Goal: Information Seeking & Learning: Learn about a topic

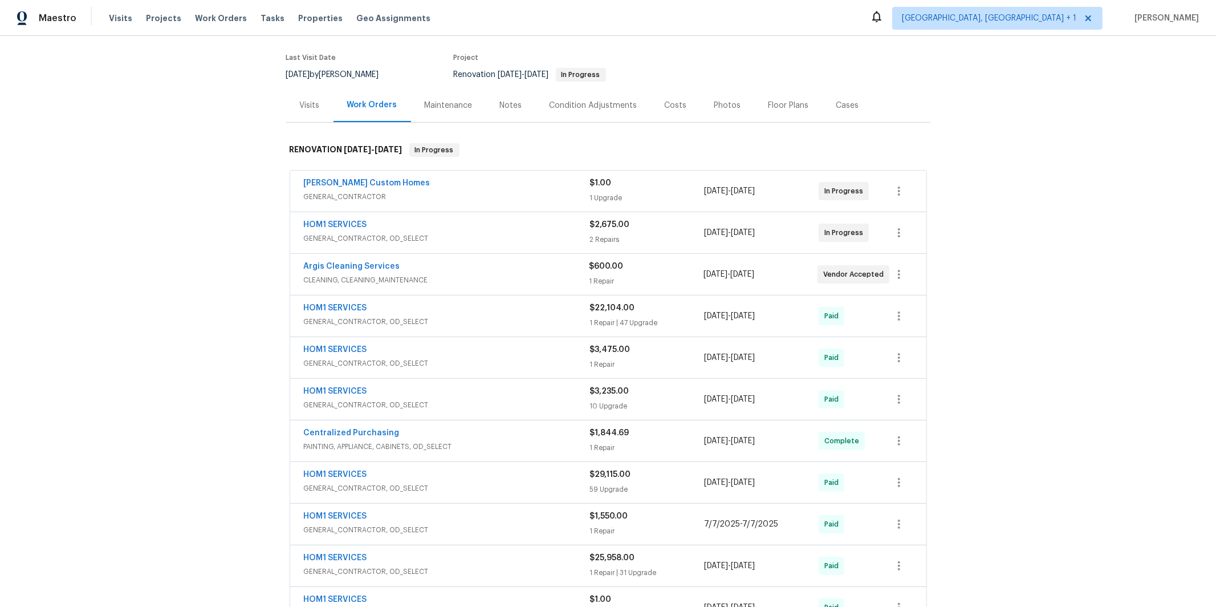
scroll to position [100, 0]
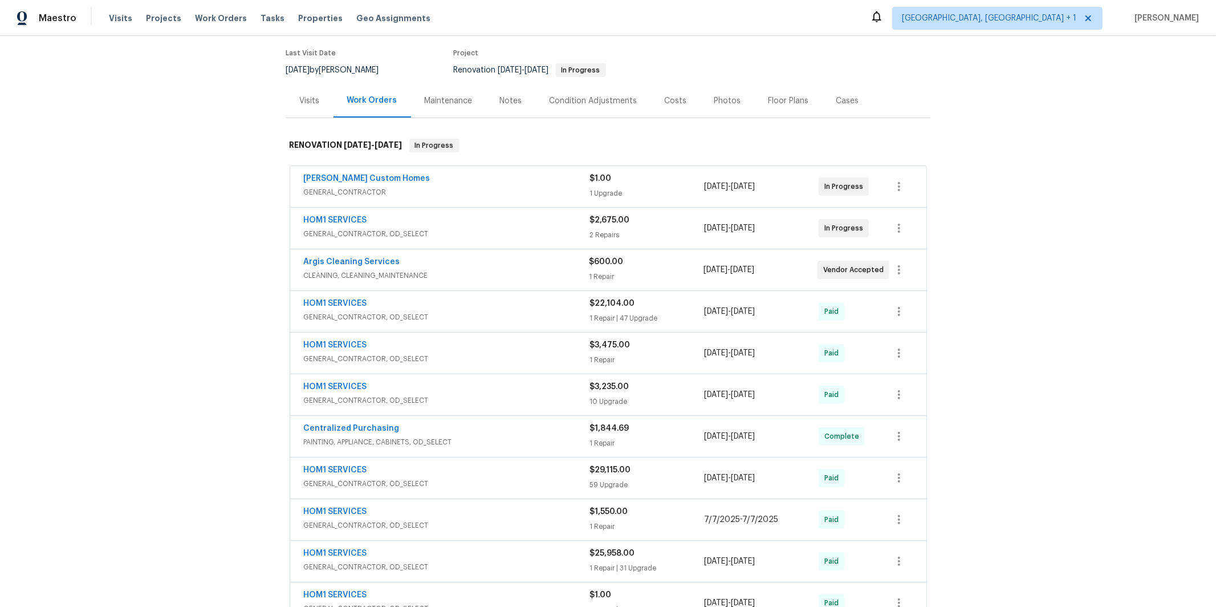
click at [422, 228] on span "GENERAL_CONTRACTOR, OD_SELECT" at bounding box center [447, 233] width 286 height 11
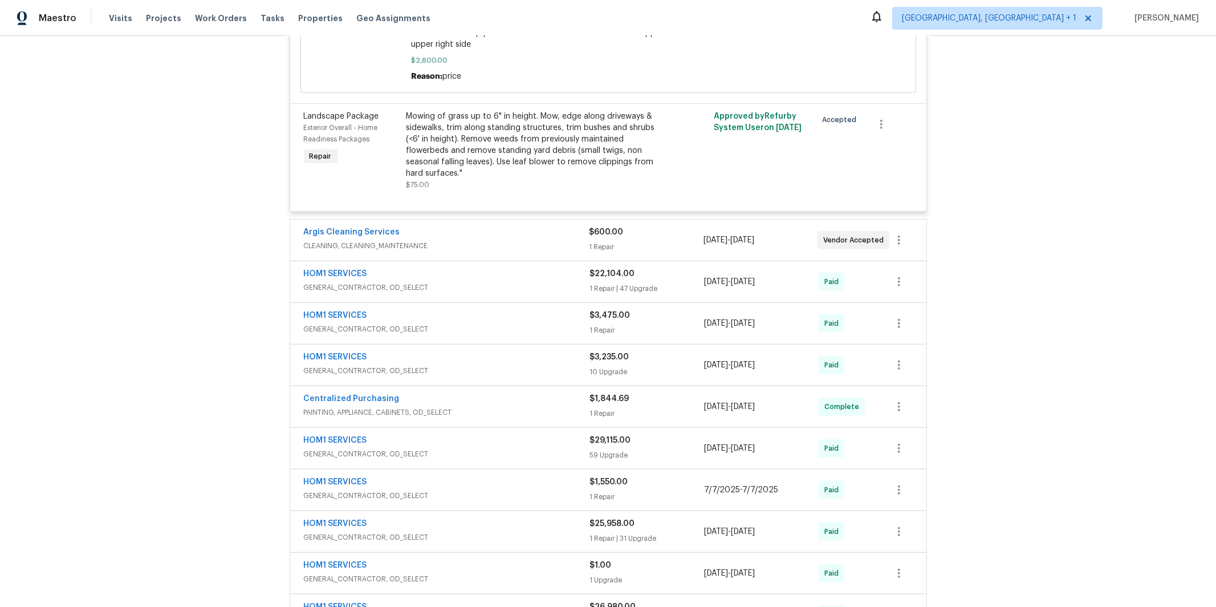
scroll to position [590, 0]
click at [395, 226] on div "Argis Cleaning Services" at bounding box center [447, 232] width 286 height 14
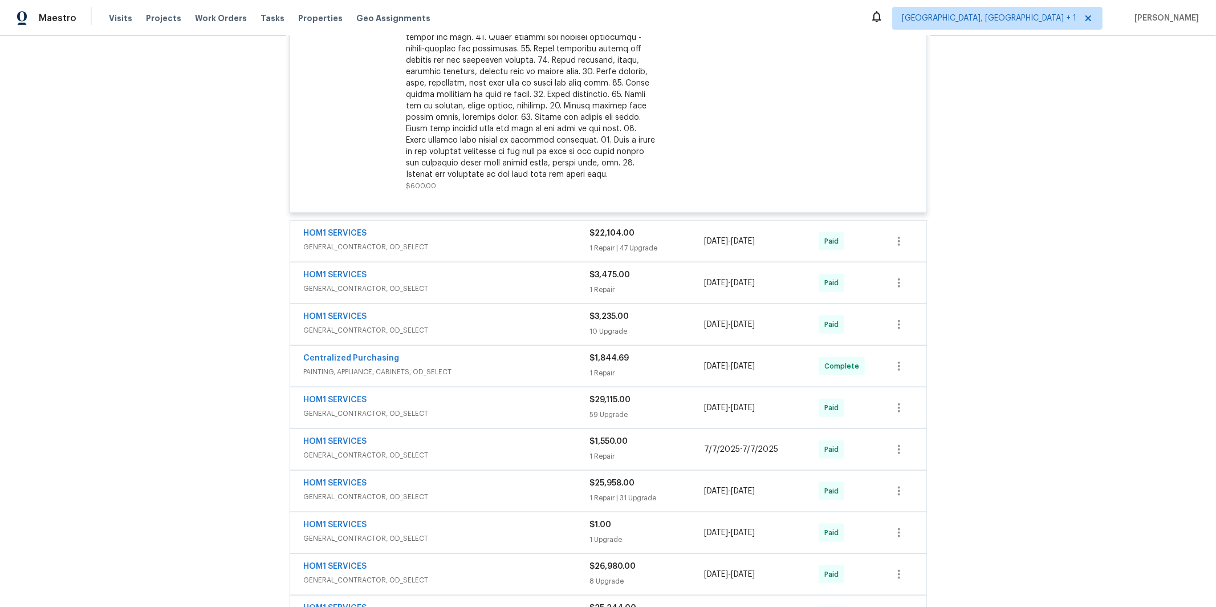
scroll to position [964, 0]
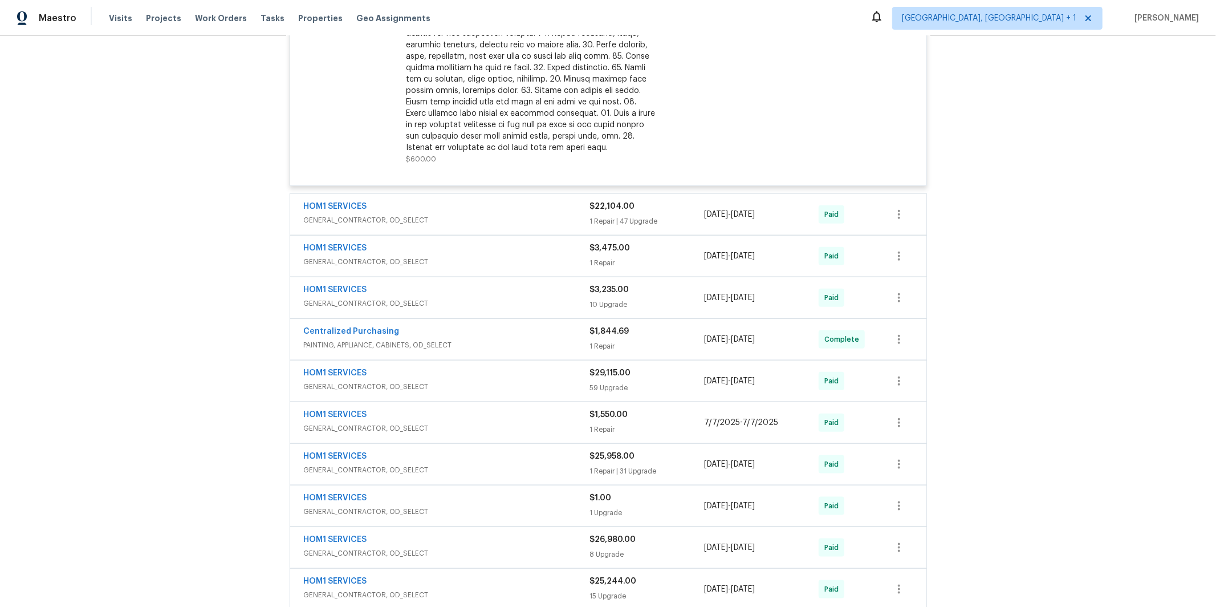
click at [412, 214] on span "GENERAL_CONTRACTOR, OD_SELECT" at bounding box center [447, 219] width 286 height 11
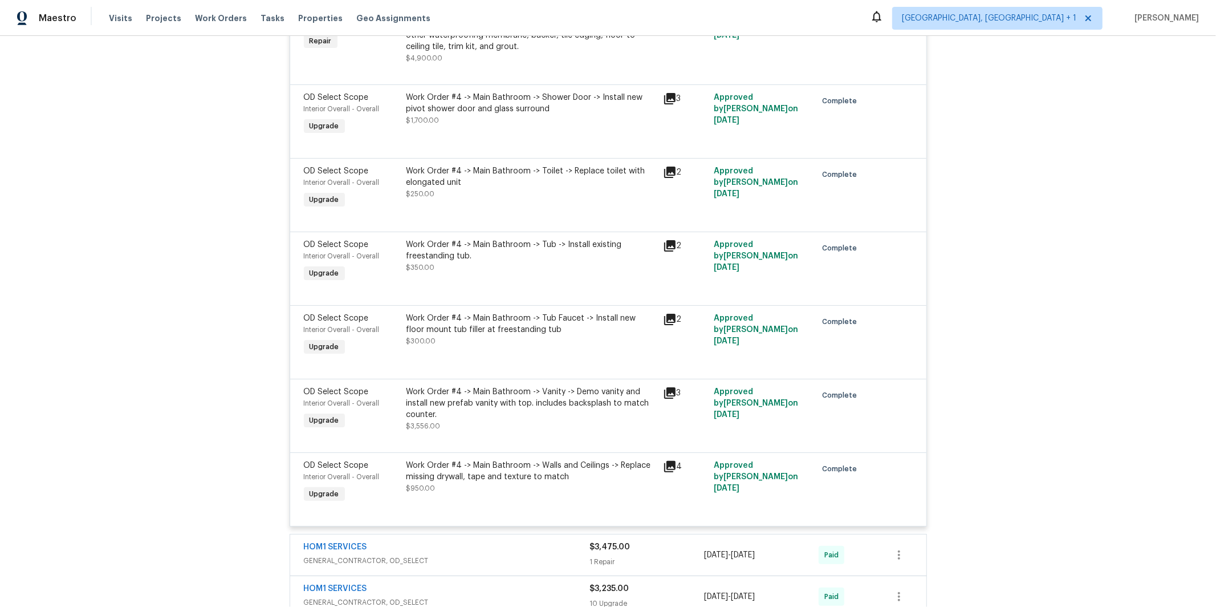
scroll to position [4741, 0]
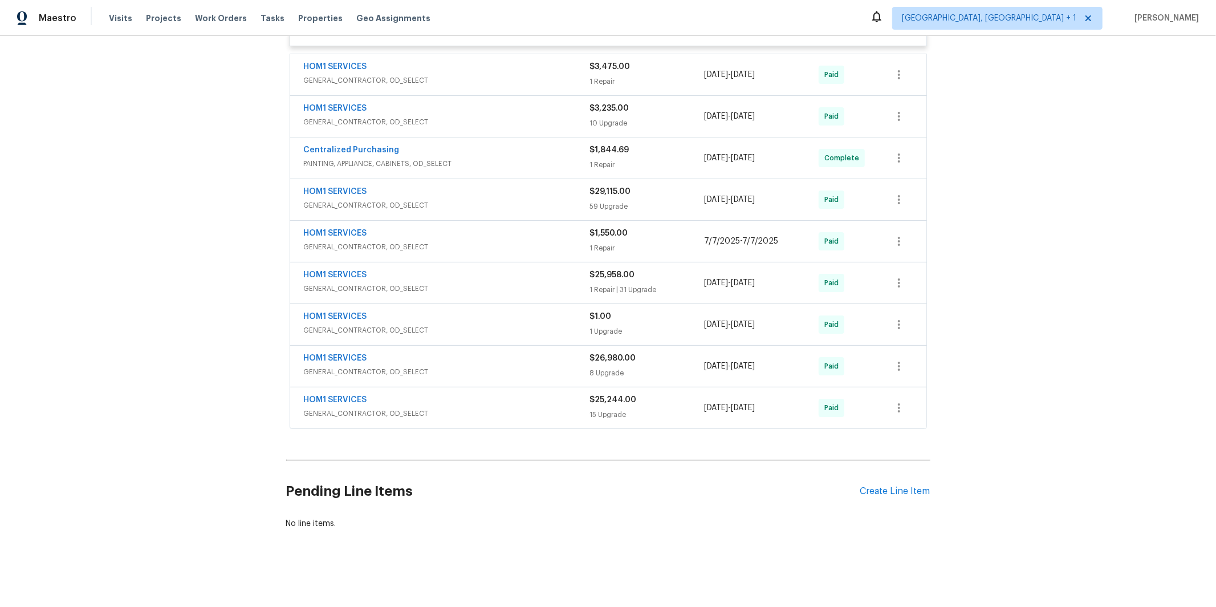
click at [437, 403] on div "HOM1 SERVICES" at bounding box center [447, 401] width 286 height 14
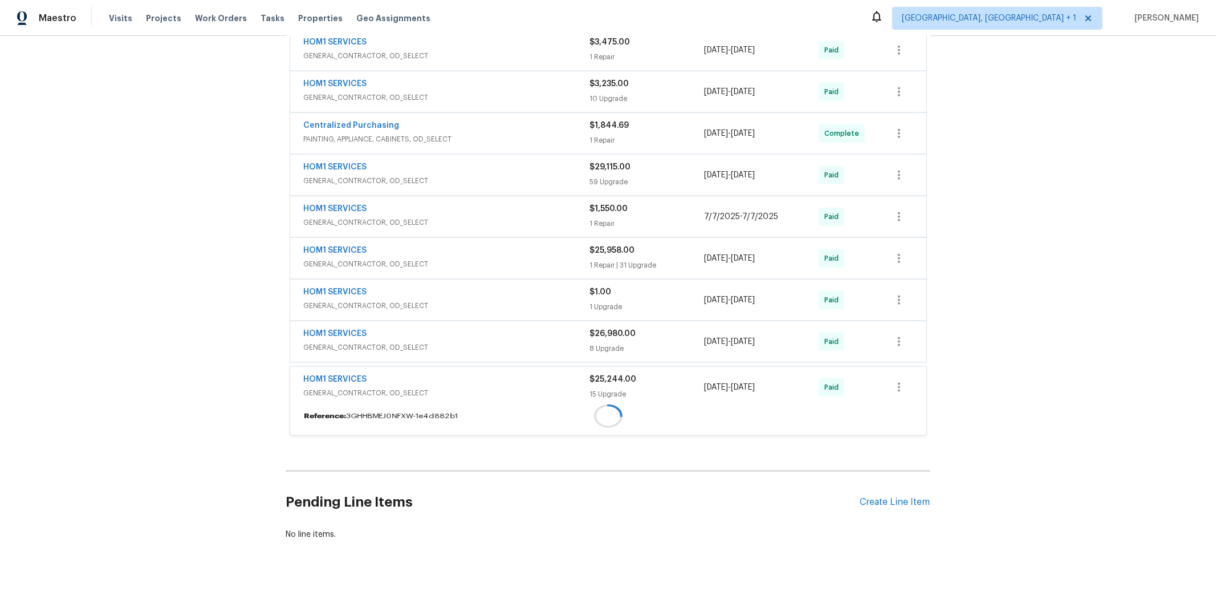
scroll to position [4741, 0]
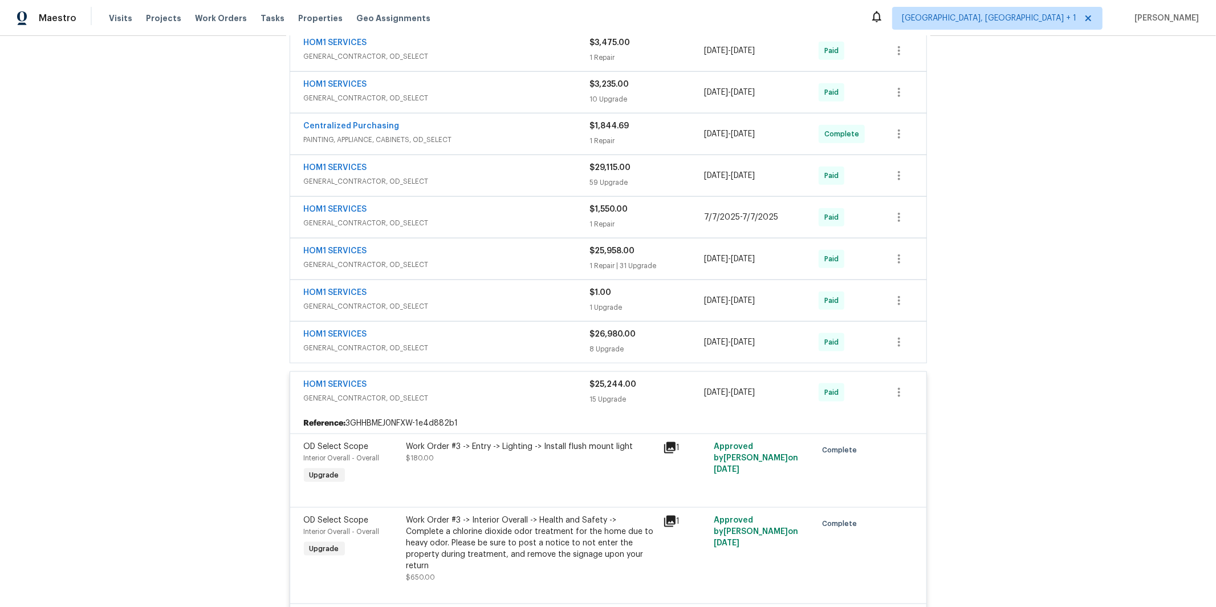
click at [425, 342] on div "HOM1 SERVICES" at bounding box center [447, 335] width 286 height 14
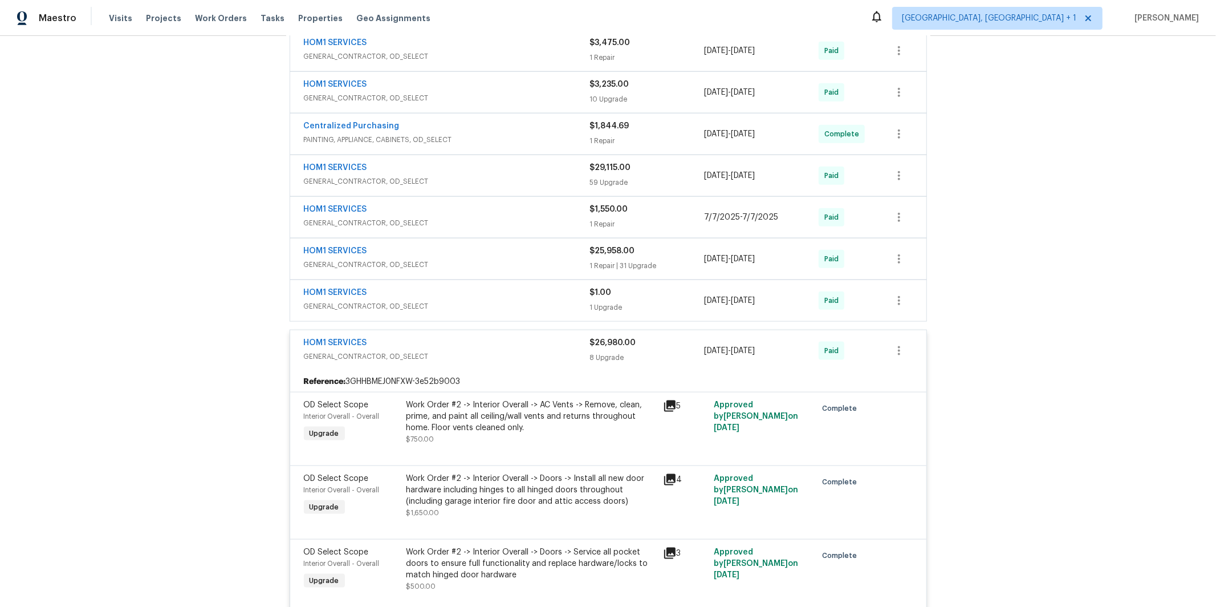
click at [417, 270] on span "GENERAL_CONTRACTOR, OD_SELECT" at bounding box center [447, 264] width 286 height 11
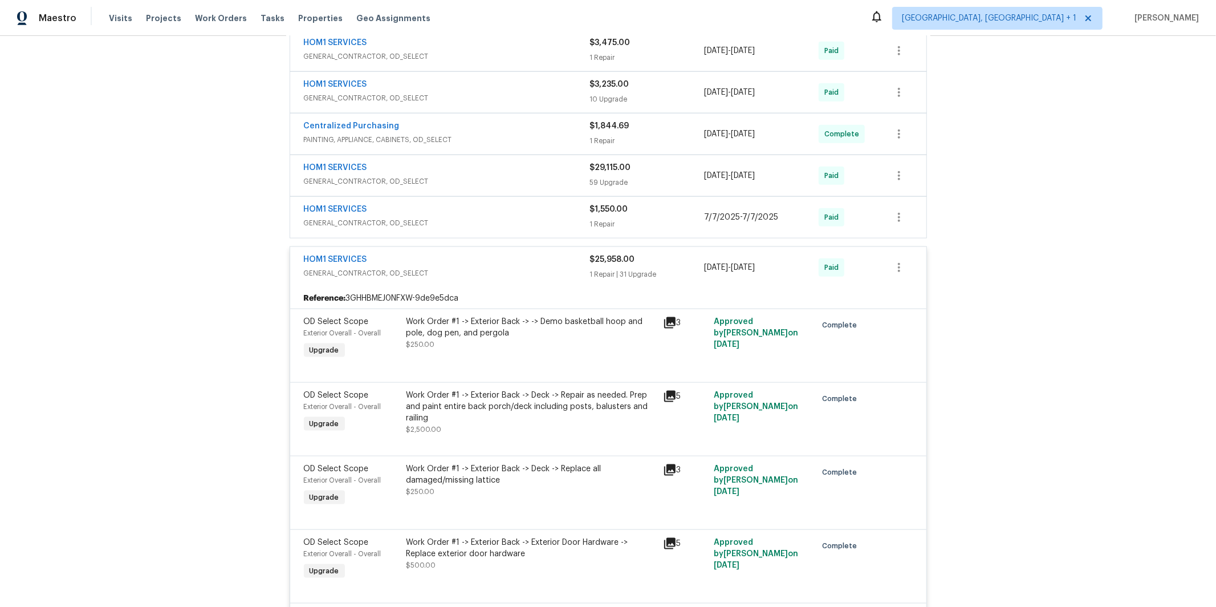
click at [407, 229] on span "GENERAL_CONTRACTOR, OD_SELECT" at bounding box center [447, 222] width 286 height 11
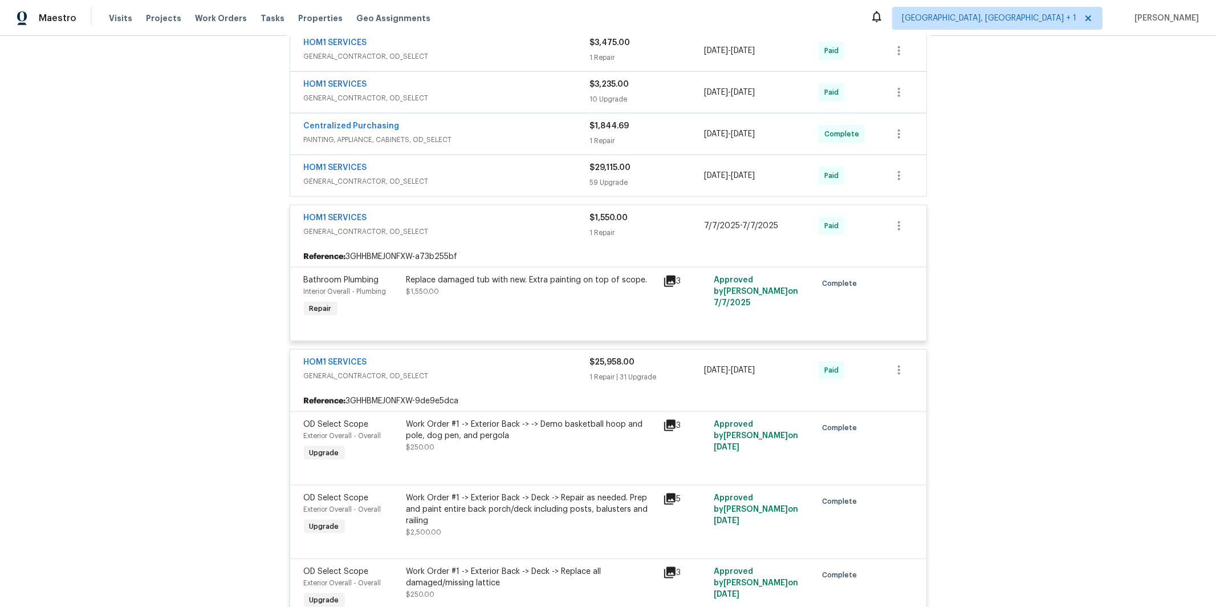
click at [672, 287] on icon at bounding box center [669, 280] width 11 height 11
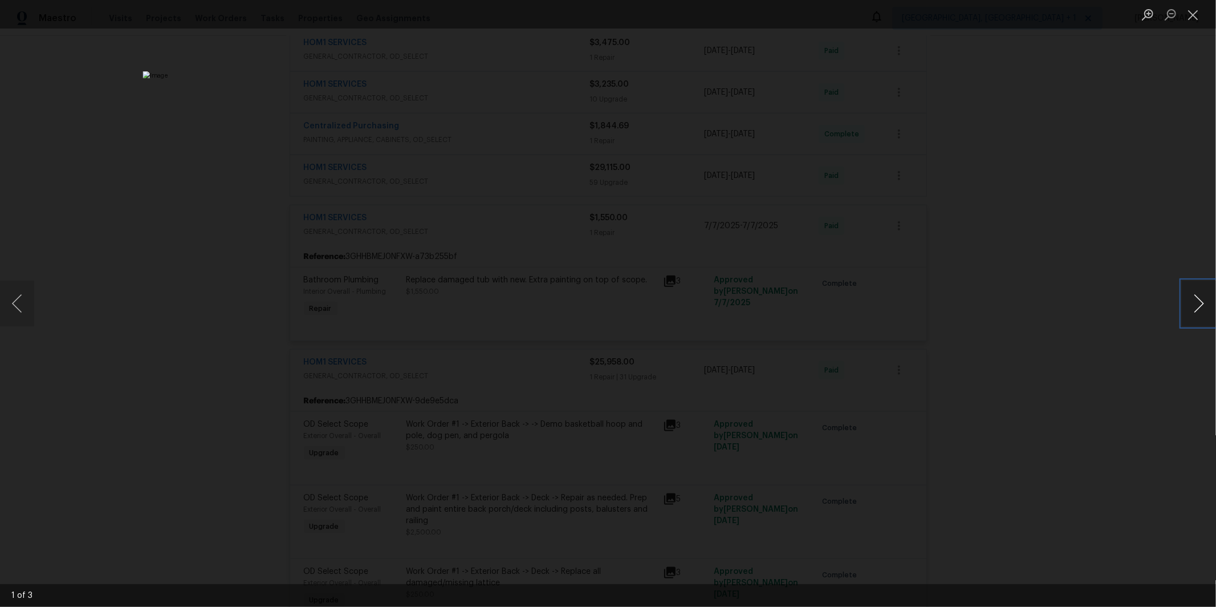
click at [1187, 301] on button "Next image" at bounding box center [1199, 304] width 34 height 46
click at [1188, 300] on button "Next image" at bounding box center [1199, 304] width 34 height 46
click at [1085, 358] on div "Lightbox" at bounding box center [608, 303] width 1216 height 607
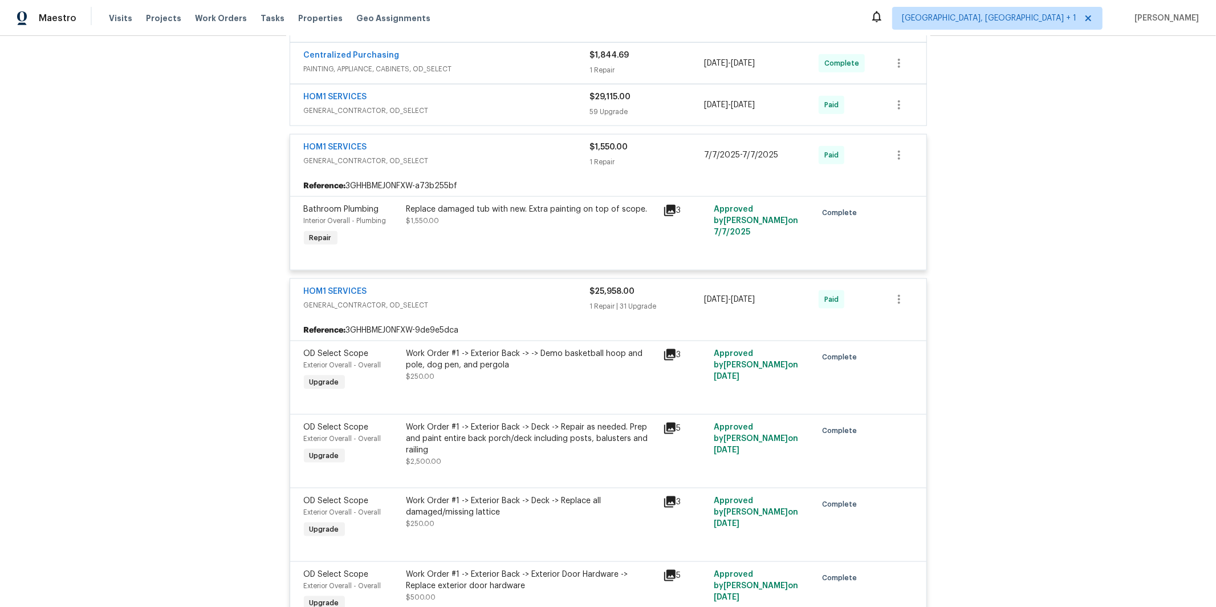
scroll to position [4660, 0]
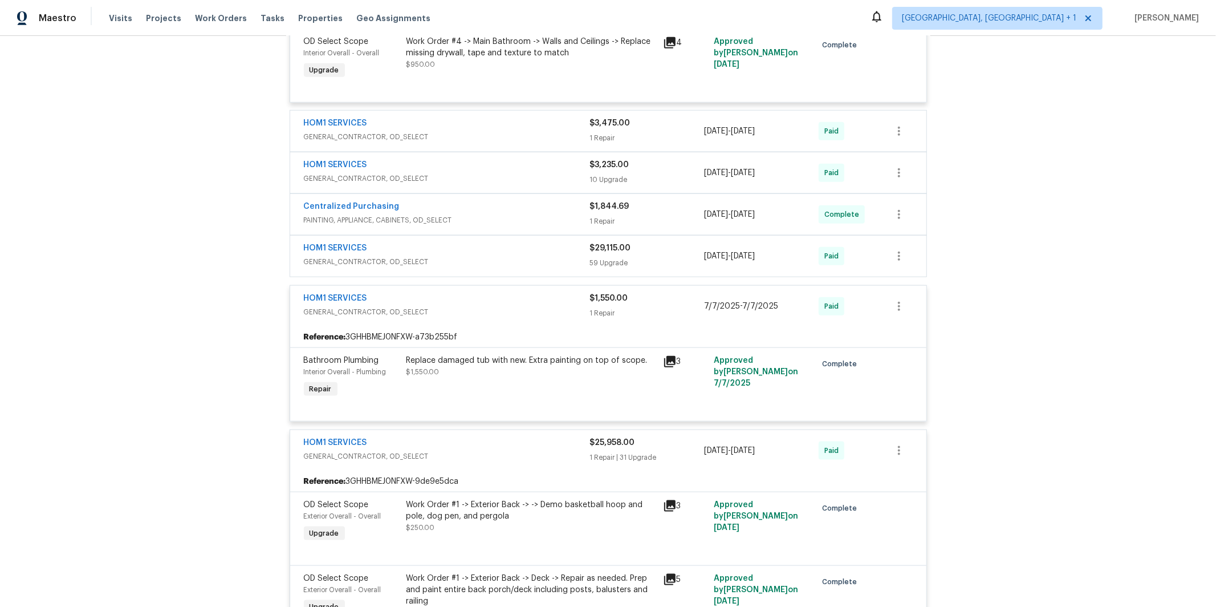
click at [419, 267] on span "GENERAL_CONTRACTOR, OD_SELECT" at bounding box center [447, 261] width 286 height 11
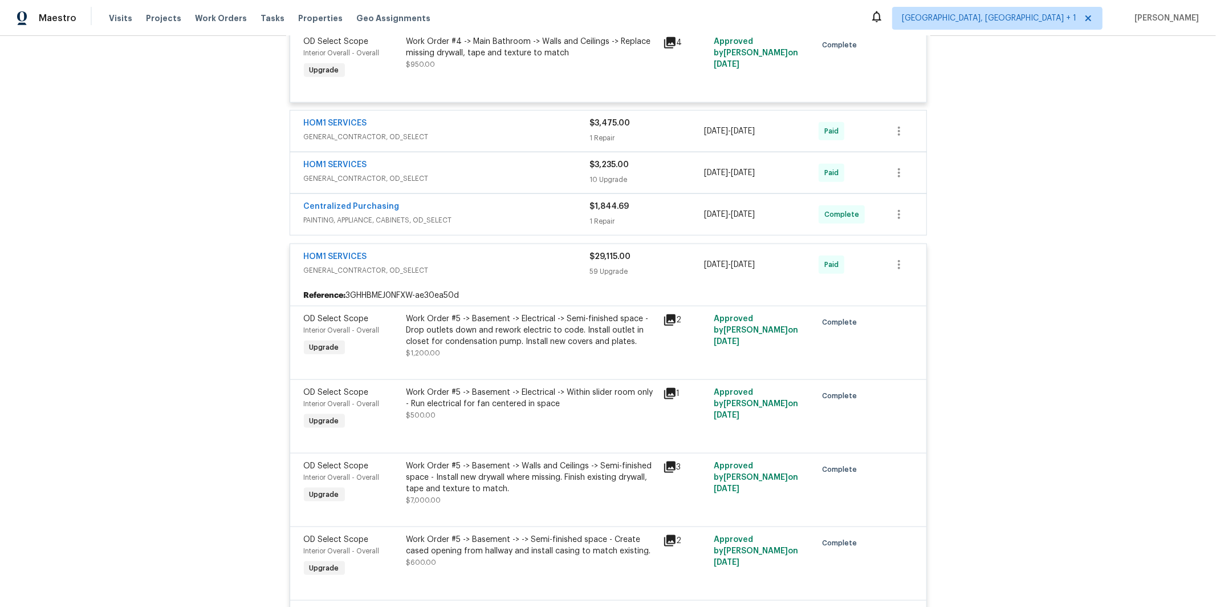
click at [450, 214] on div "Centralized Purchasing" at bounding box center [447, 208] width 286 height 14
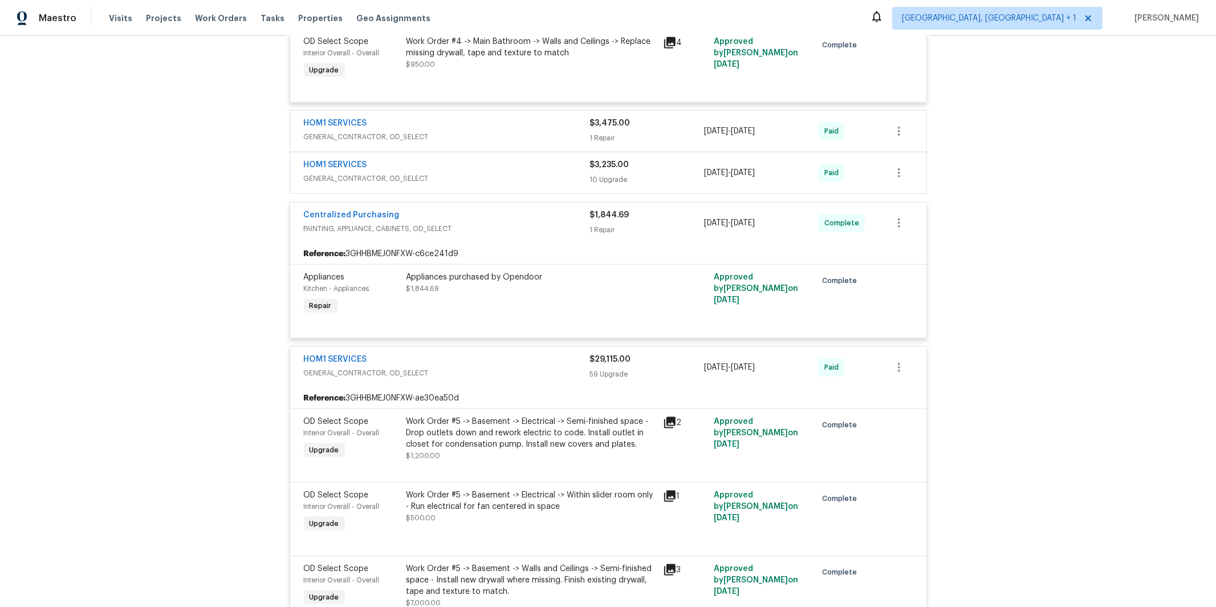
click at [423, 173] on div "HOM1 SERVICES" at bounding box center [447, 166] width 286 height 14
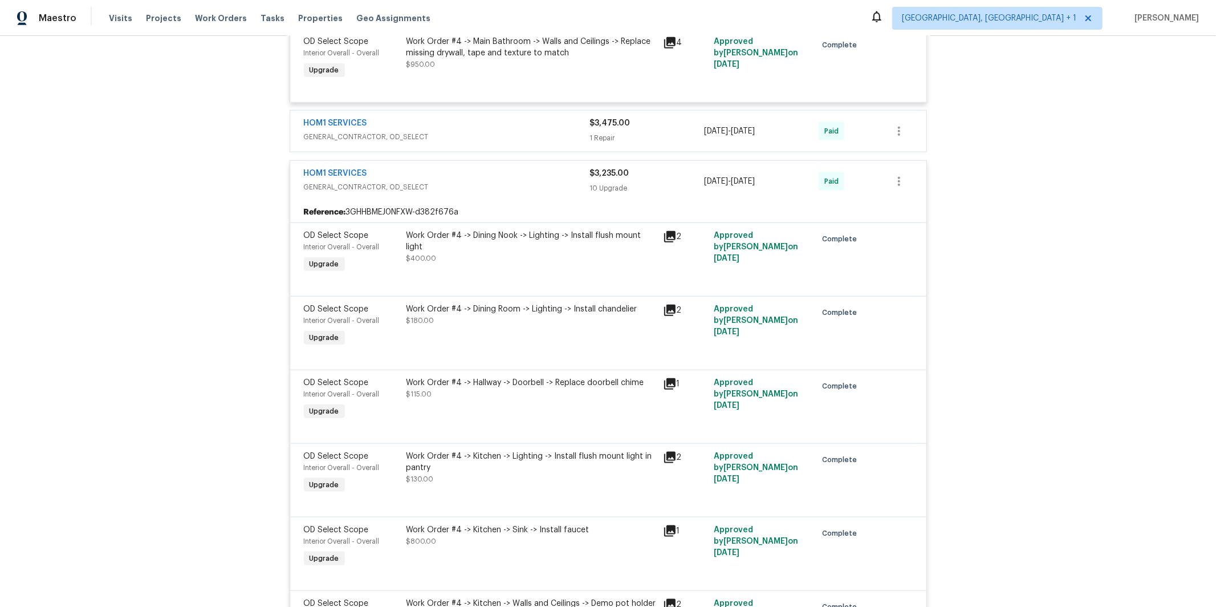
click at [438, 131] on div "HOM1 SERVICES" at bounding box center [447, 124] width 286 height 14
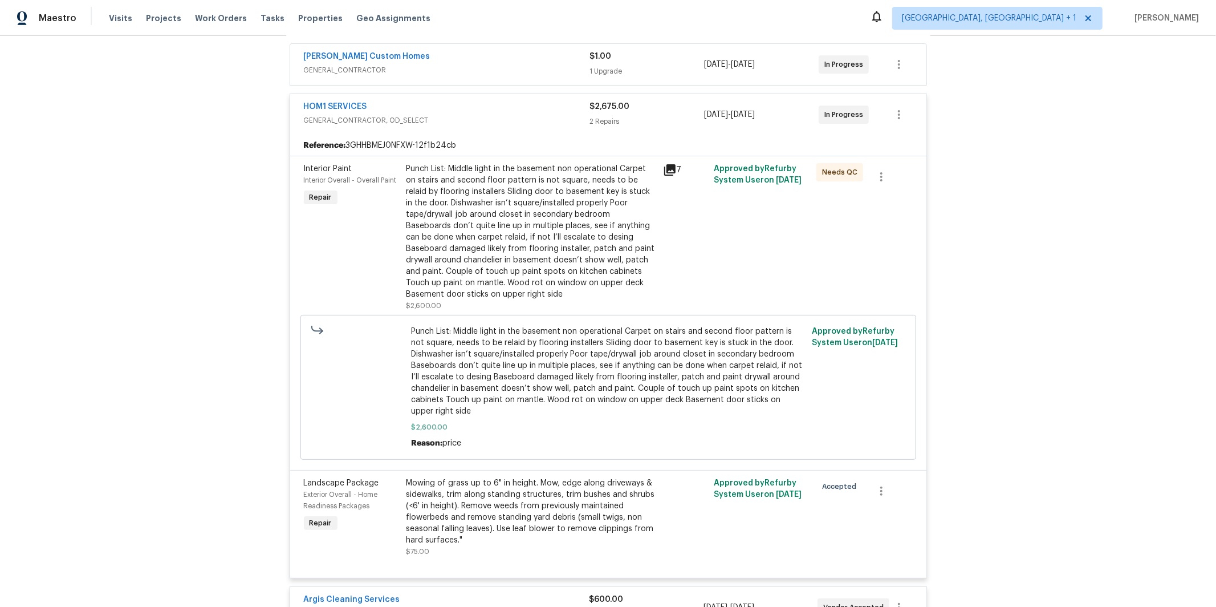
scroll to position [4549, 0]
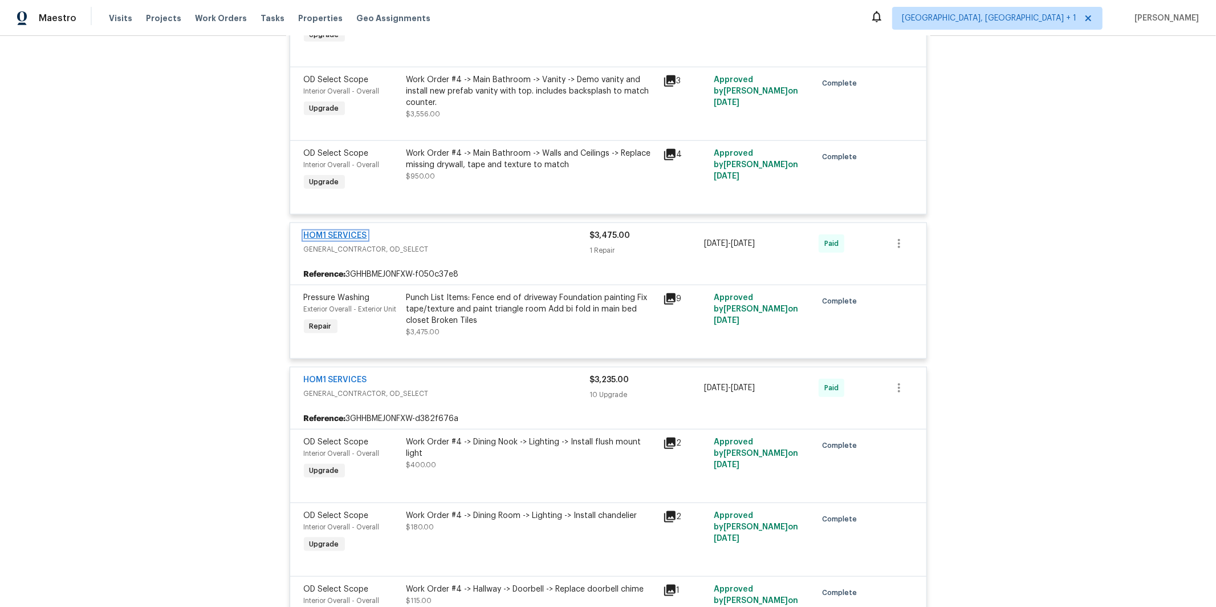
click at [346, 239] on link "HOM1 SERVICES" at bounding box center [335, 236] width 63 height 8
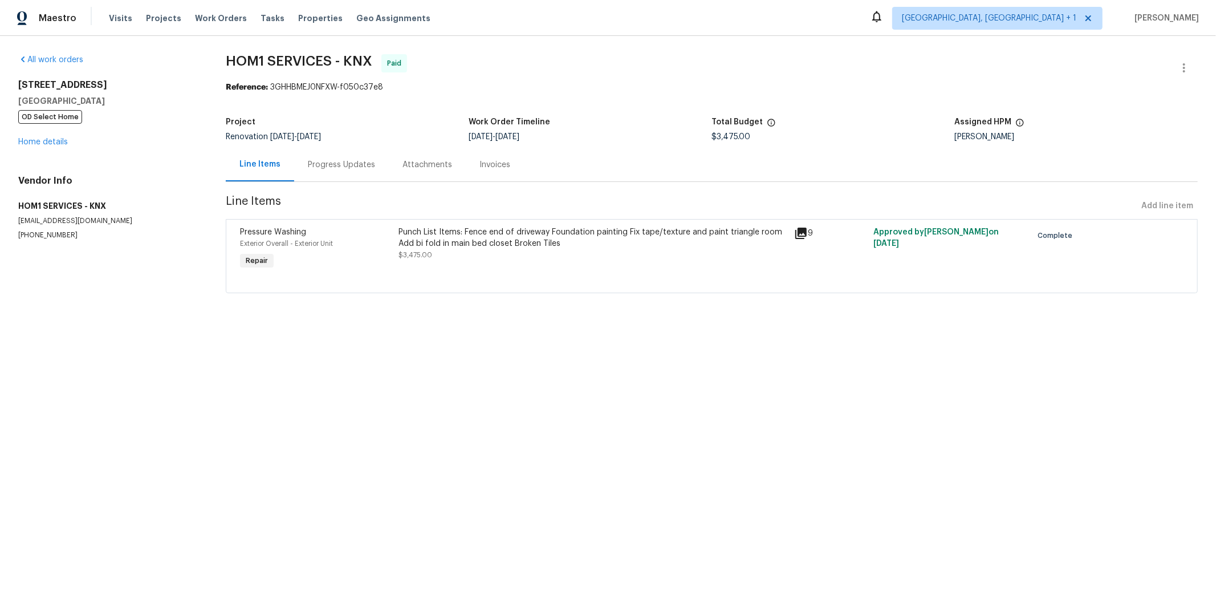
click at [313, 156] on div "Progress Updates" at bounding box center [341, 165] width 95 height 34
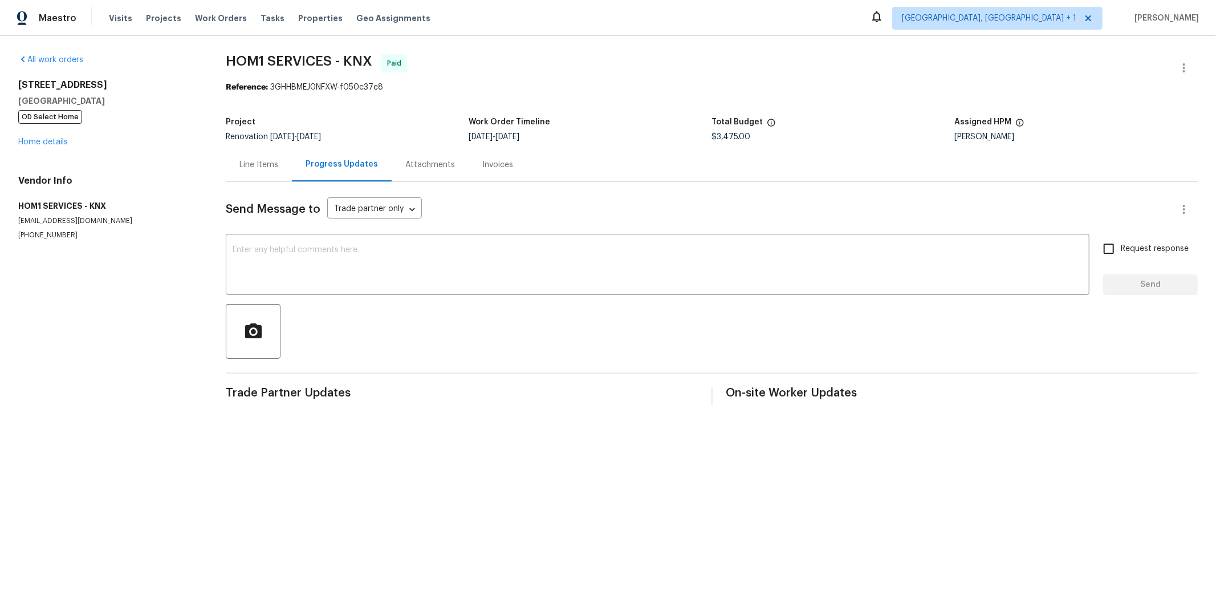
click at [265, 168] on div "Line Items" at bounding box center [258, 164] width 39 height 11
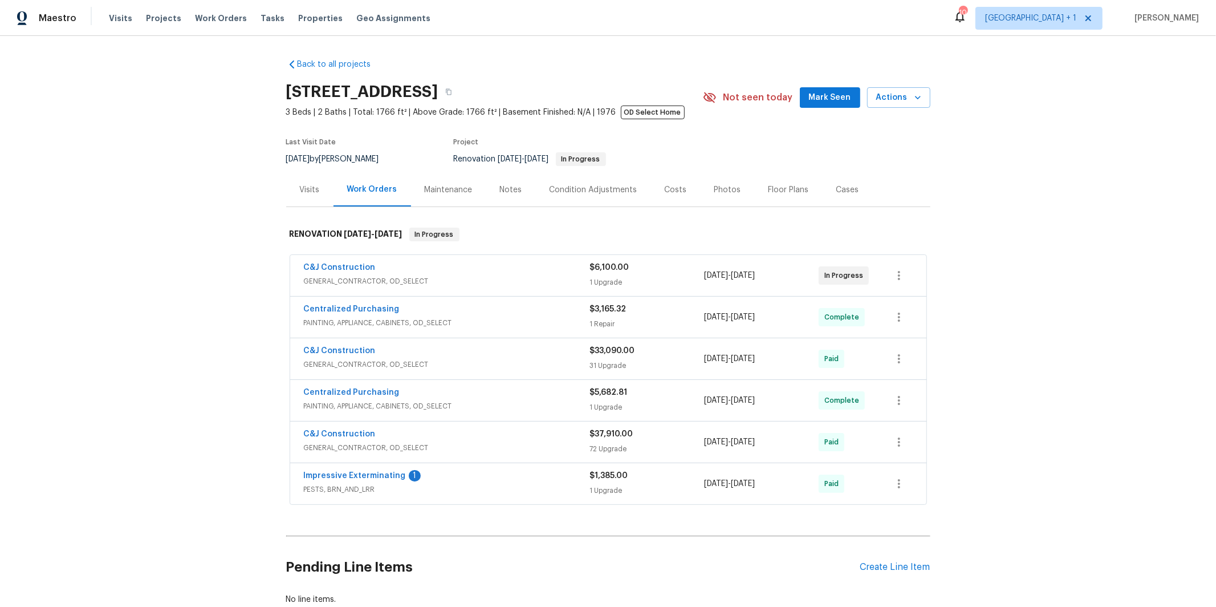
click at [393, 490] on span "PESTS, BRN_AND_LRR" at bounding box center [447, 489] width 286 height 11
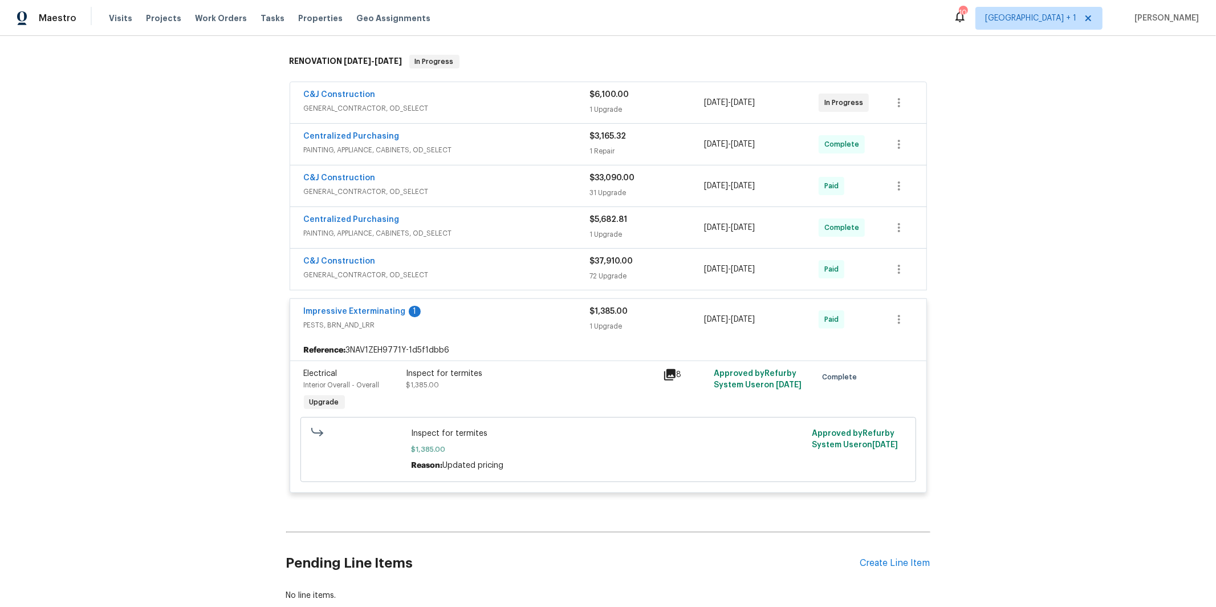
scroll to position [184, 0]
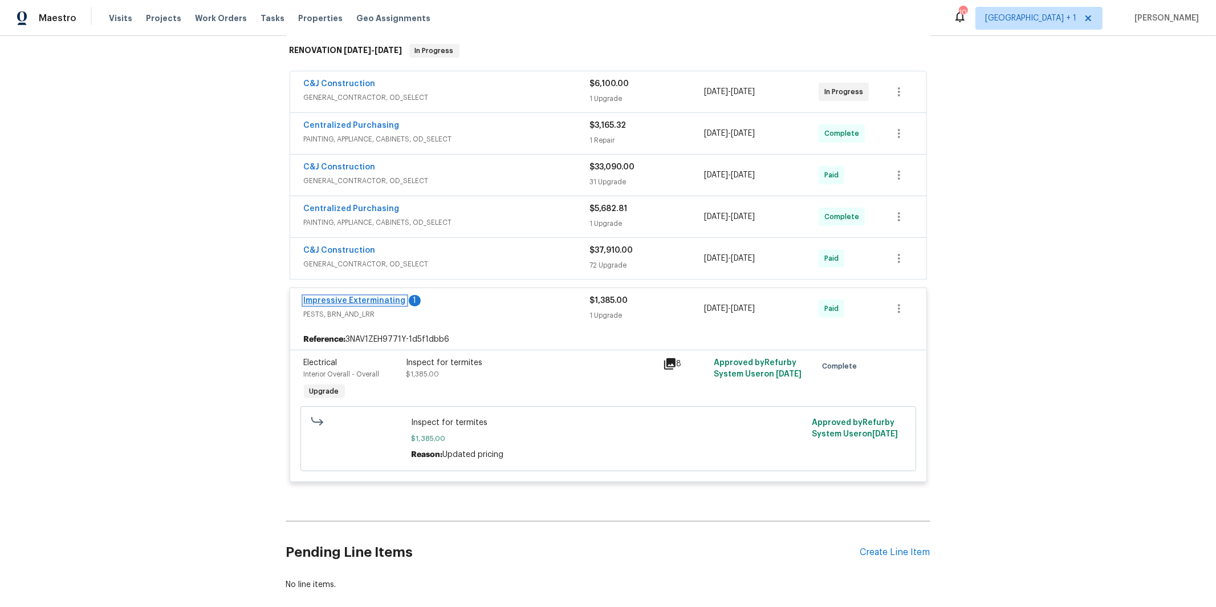
click at [334, 301] on link "Impressive Exterminating" at bounding box center [355, 301] width 102 height 8
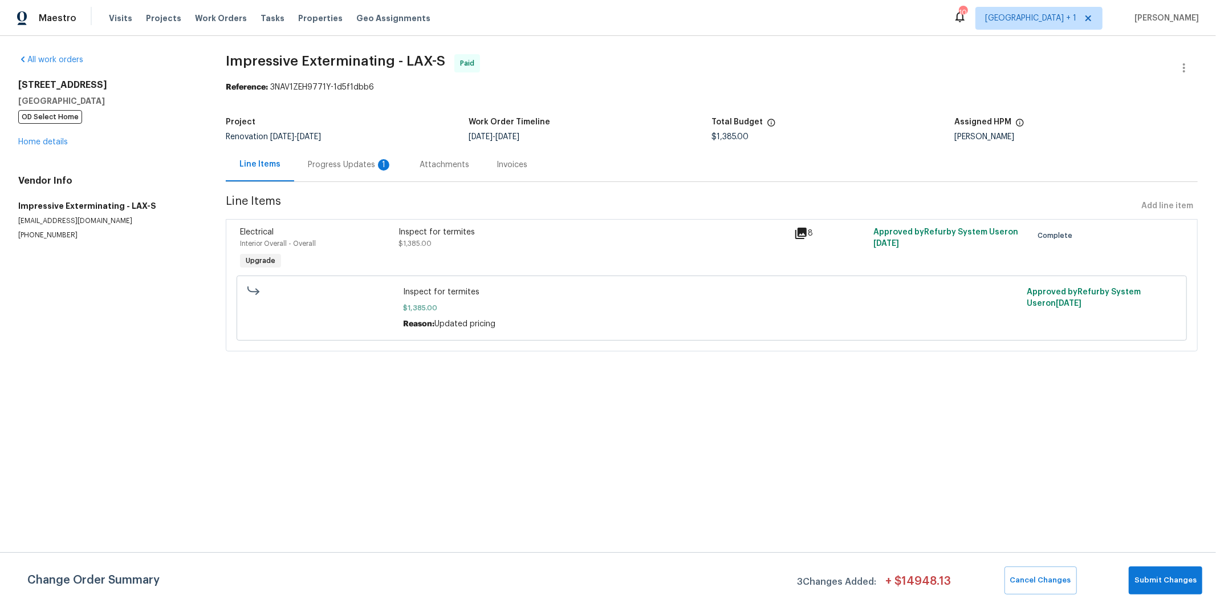
click at [351, 163] on div "Progress Updates 1" at bounding box center [350, 164] width 84 height 11
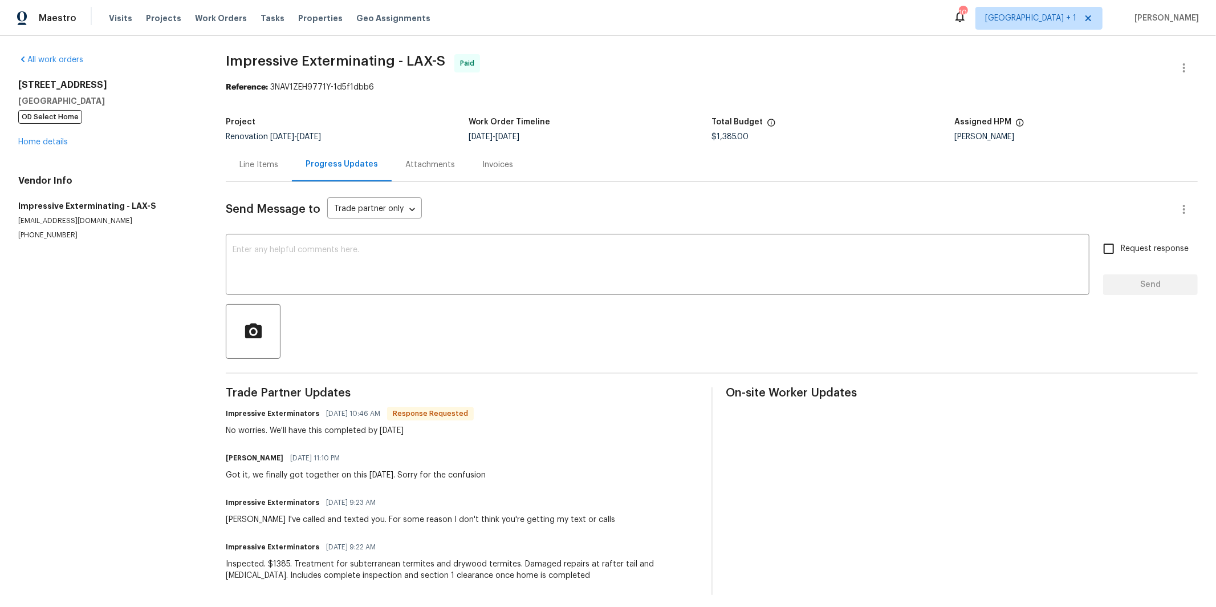
scroll to position [6, 0]
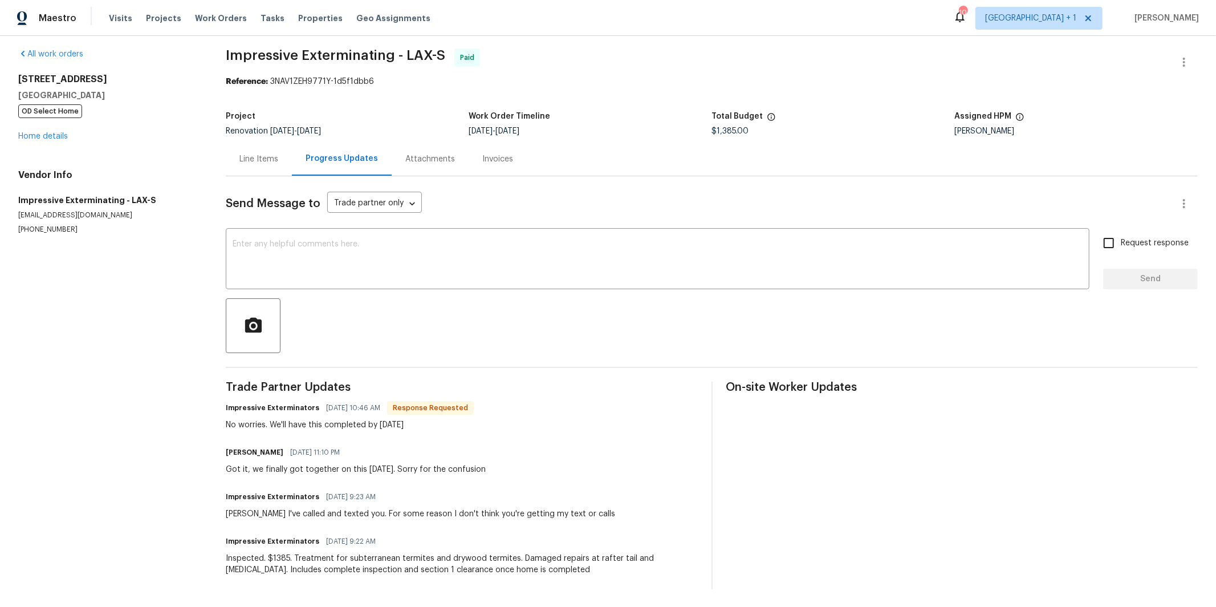
click at [251, 154] on div "Line Items" at bounding box center [258, 158] width 39 height 11
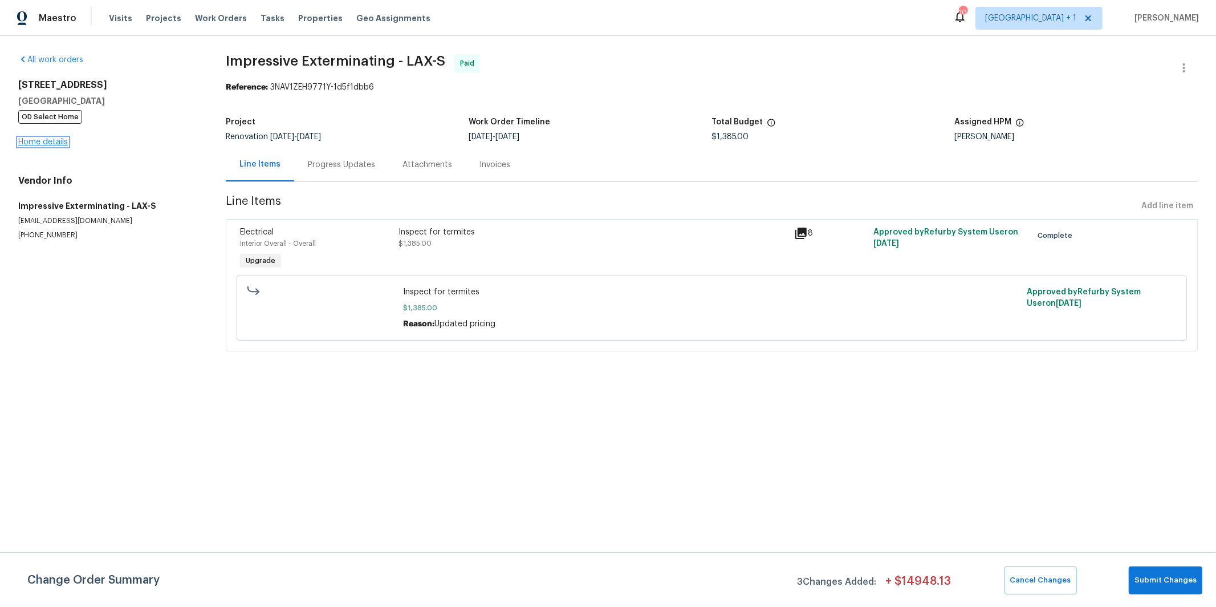
click at [49, 139] on link "Home details" at bounding box center [43, 142] width 50 height 8
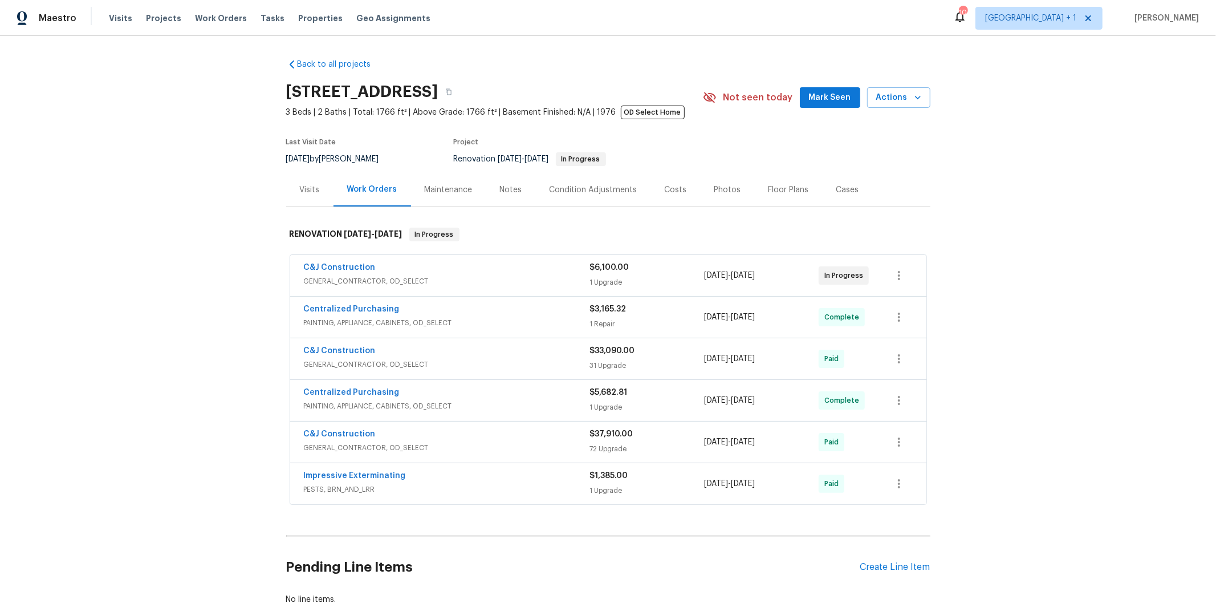
drag, startPoint x: 415, startPoint y: 494, endPoint x: 398, endPoint y: 501, distance: 18.4
click at [415, 494] on span "PESTS, BRN_AND_LRR" at bounding box center [447, 489] width 286 height 11
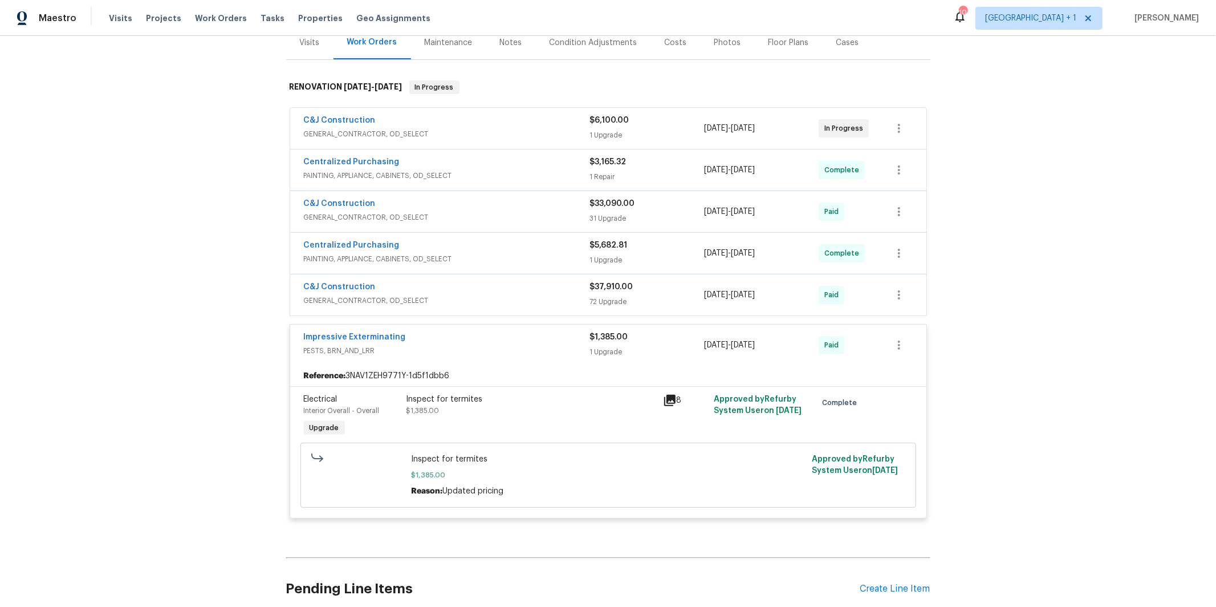
scroll to position [202, 0]
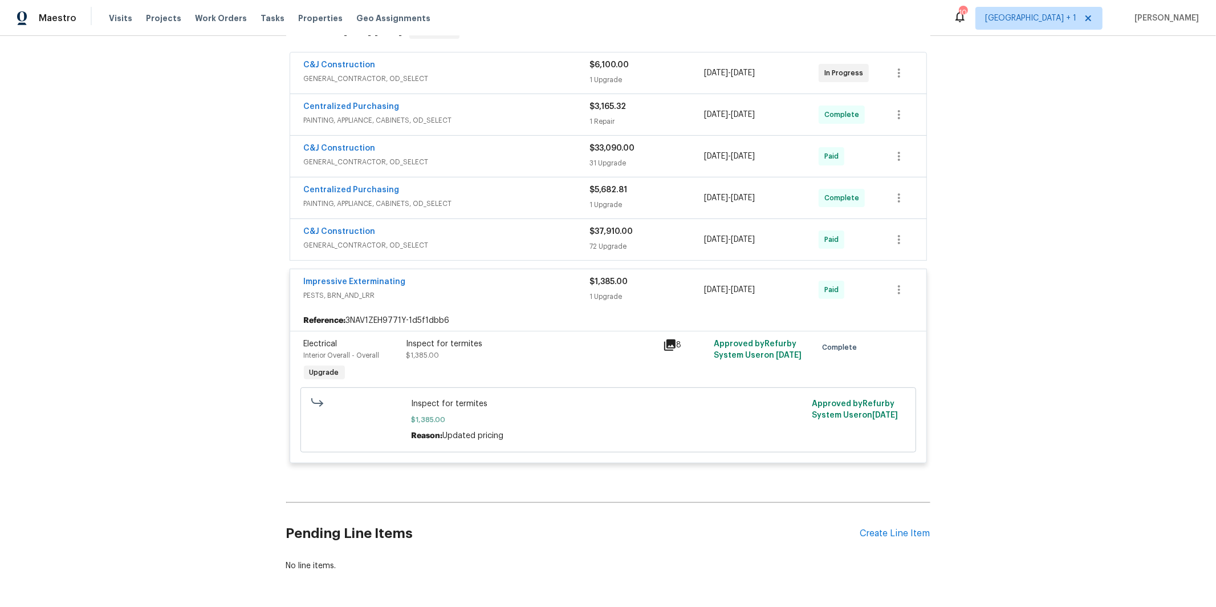
drag, startPoint x: 319, startPoint y: 287, endPoint x: 327, endPoint y: 283, distance: 8.9
click at [319, 287] on span "Impressive Exterminating" at bounding box center [355, 281] width 102 height 11
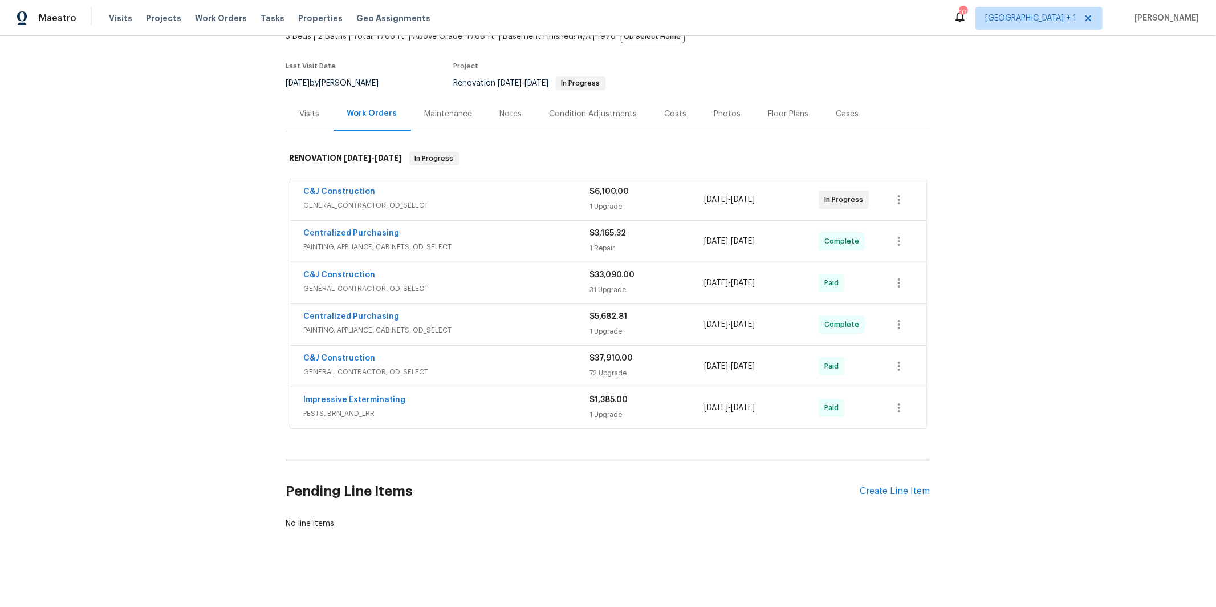
click at [380, 421] on div "Impressive Exterminating PESTS, BRN_AND_LRR" at bounding box center [447, 407] width 286 height 27
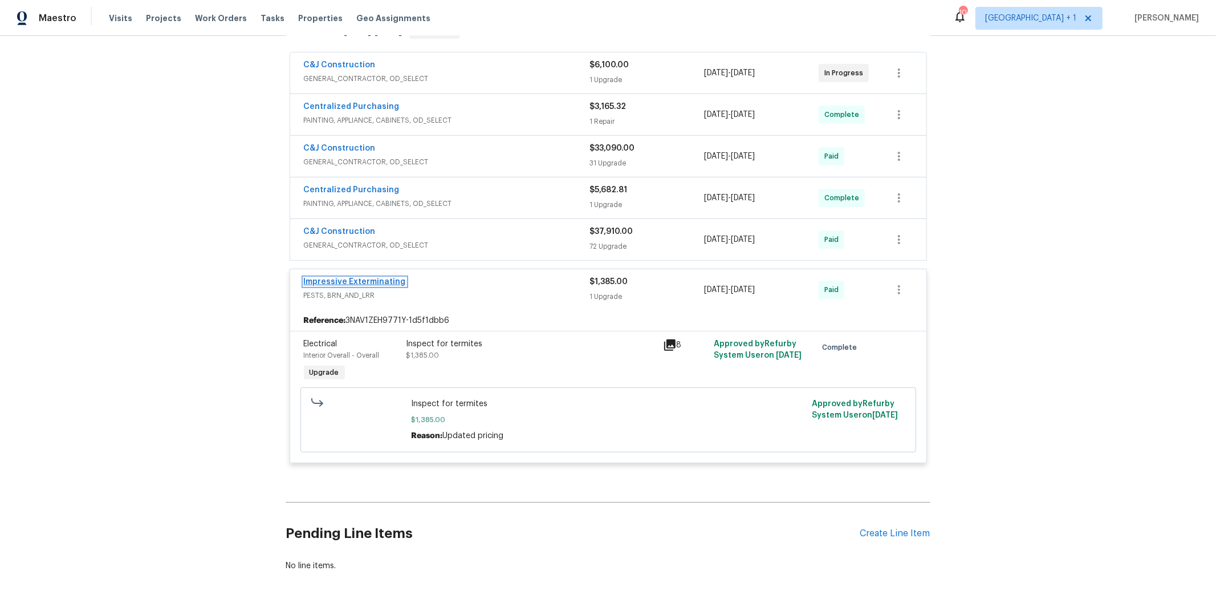
click at [359, 280] on link "Impressive Exterminating" at bounding box center [355, 282] width 102 height 8
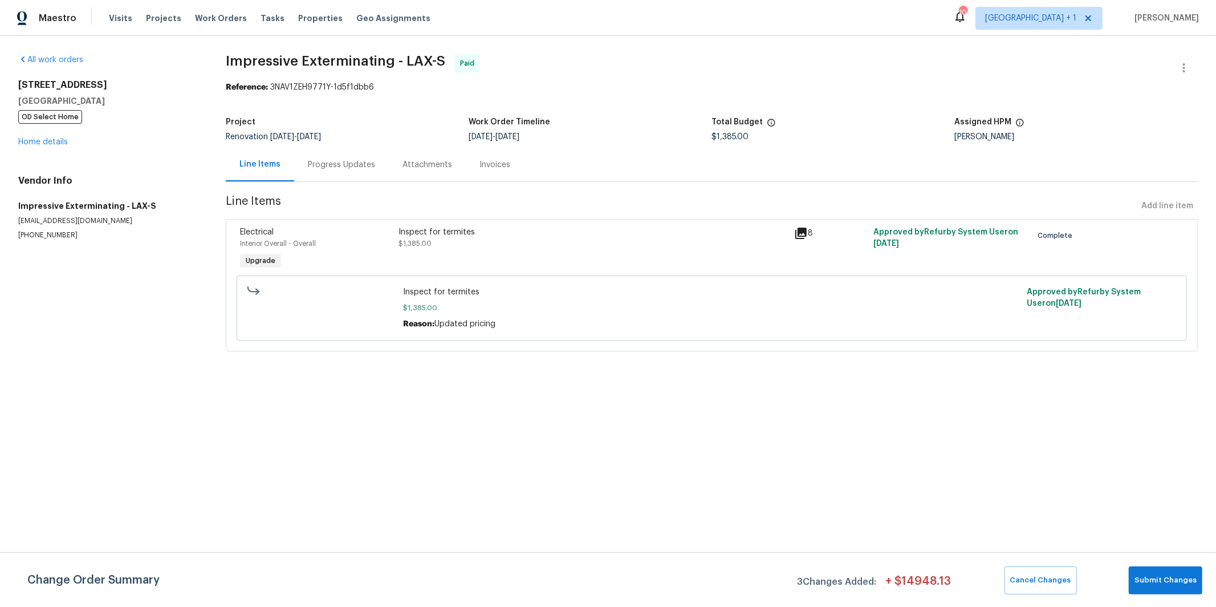
click at [350, 171] on div "Progress Updates" at bounding box center [341, 165] width 95 height 34
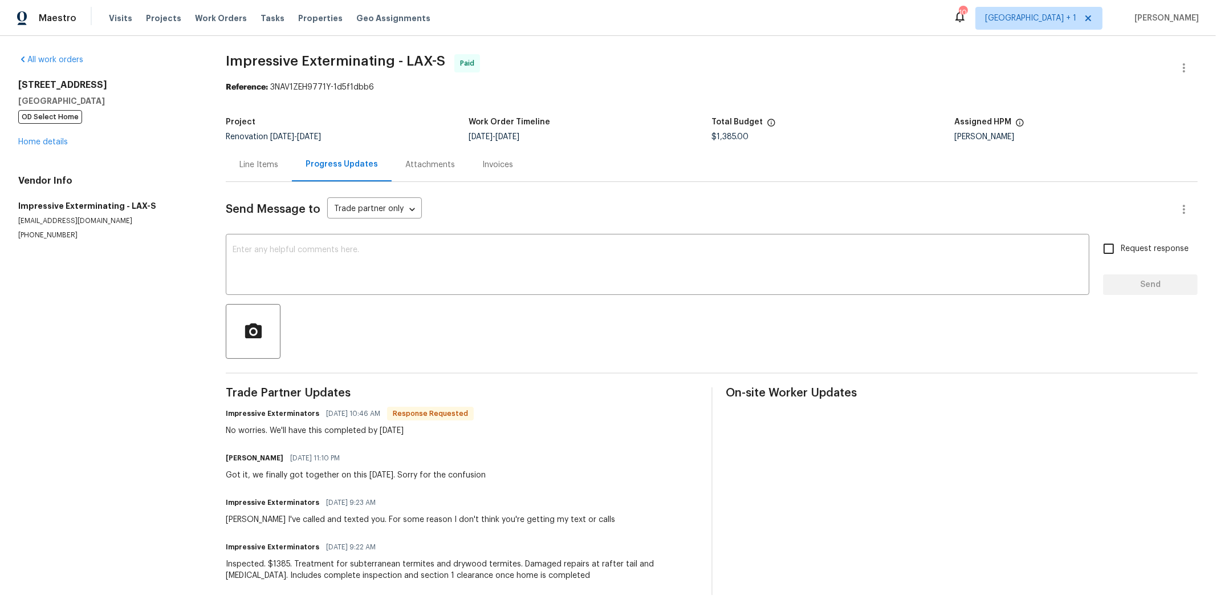
scroll to position [6, 0]
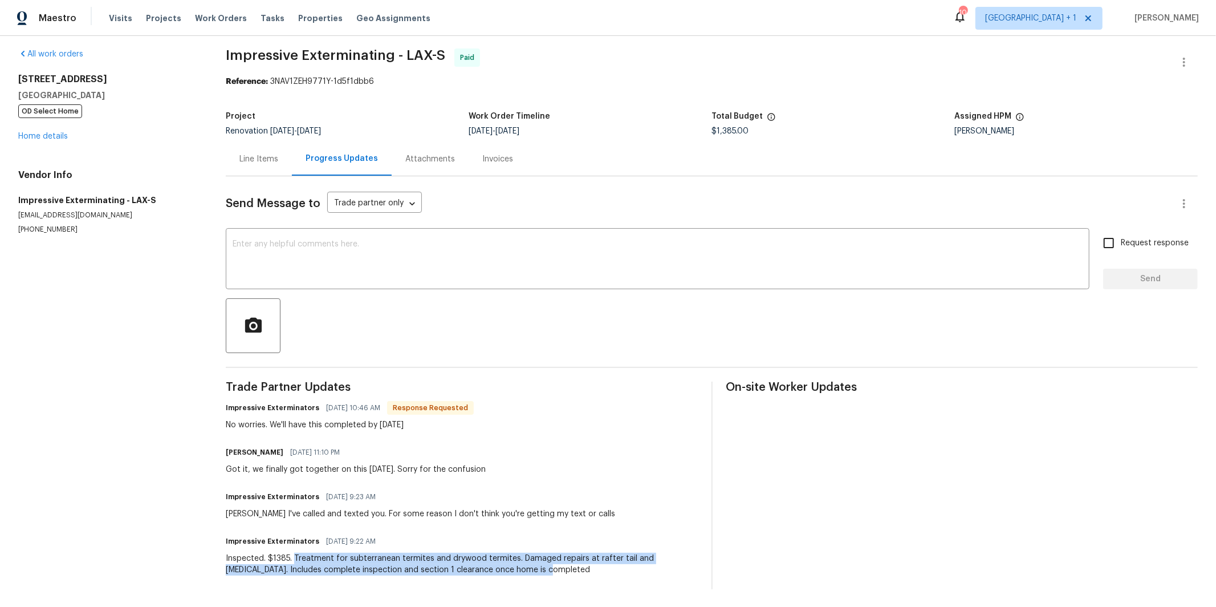
drag, startPoint x: 522, startPoint y: 569, endPoint x: 297, endPoint y: 561, distance: 225.9
click at [297, 561] on div "Inspected. $1385. Treatment for subterranean termites and drywood termites. Dam…" at bounding box center [462, 564] width 472 height 23
drag, startPoint x: 319, startPoint y: 565, endPoint x: 518, endPoint y: 573, distance: 199.1
click at [319, 565] on div "Inspected. $1385. Treatment for subterranean termites and drywood termites. Dam…" at bounding box center [462, 564] width 472 height 23
drag, startPoint x: 532, startPoint y: 569, endPoint x: 295, endPoint y: 562, distance: 236.7
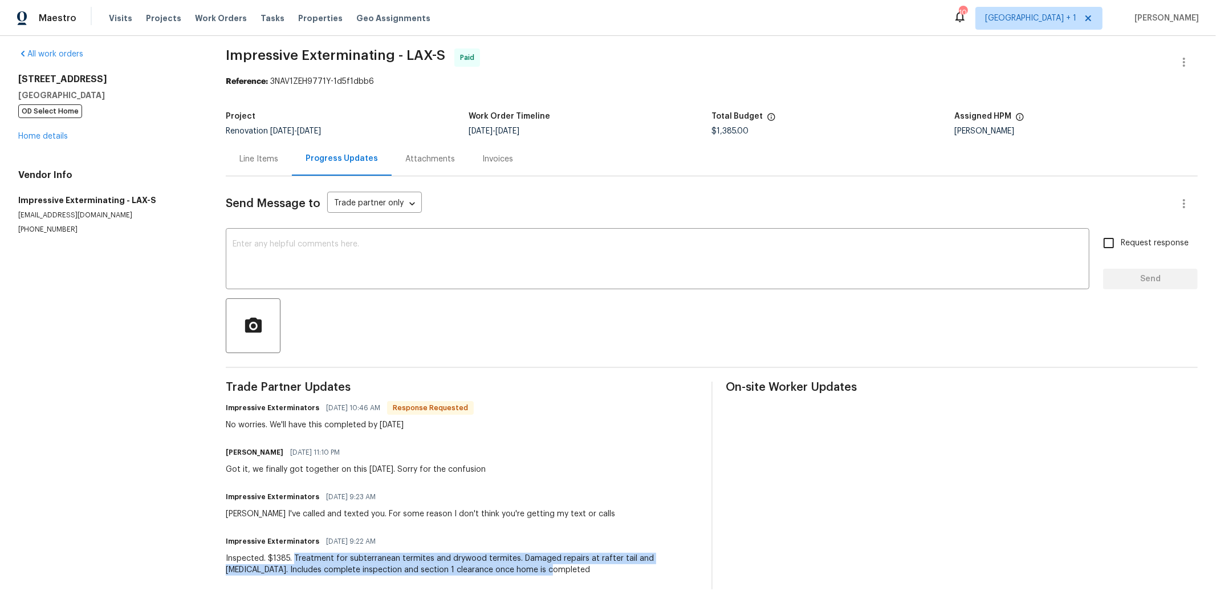
click at [295, 562] on div "Inspected. $1385. Treatment for subterranean termites and drywood termites. Dam…" at bounding box center [462, 564] width 472 height 23
copy div "Treatment for subterranean termites and drywood termites. Damaged repairs at ra…"
click at [61, 137] on link "Home details" at bounding box center [43, 136] width 50 height 8
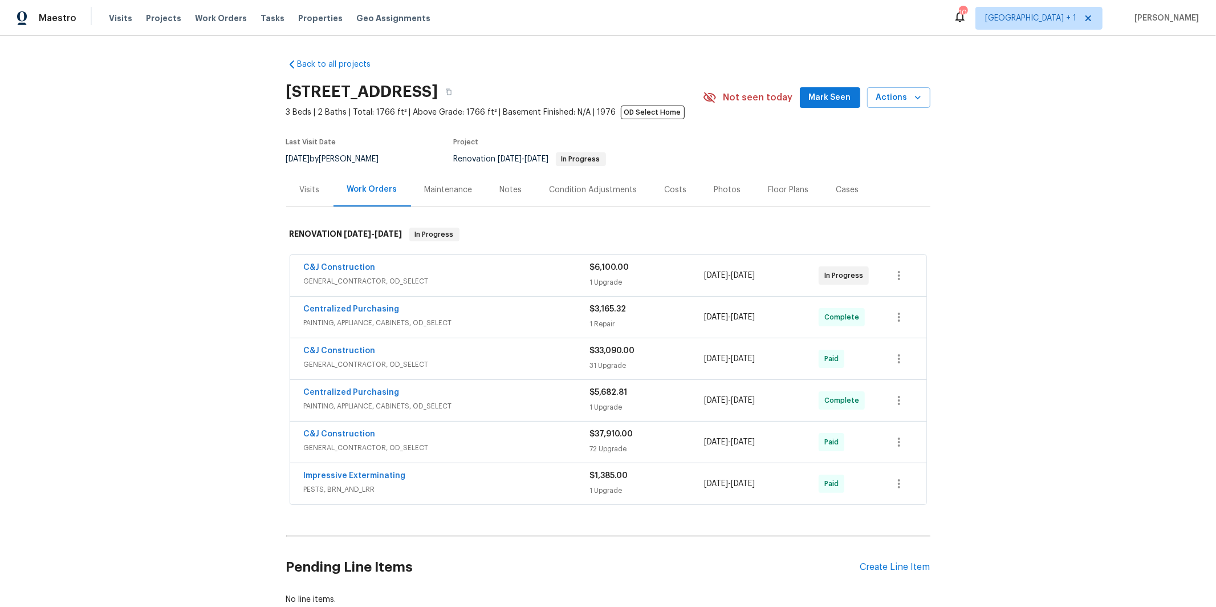
click at [456, 328] on span "PAINTING, APPLIANCE, CABINETS, OD_SELECT" at bounding box center [447, 322] width 286 height 11
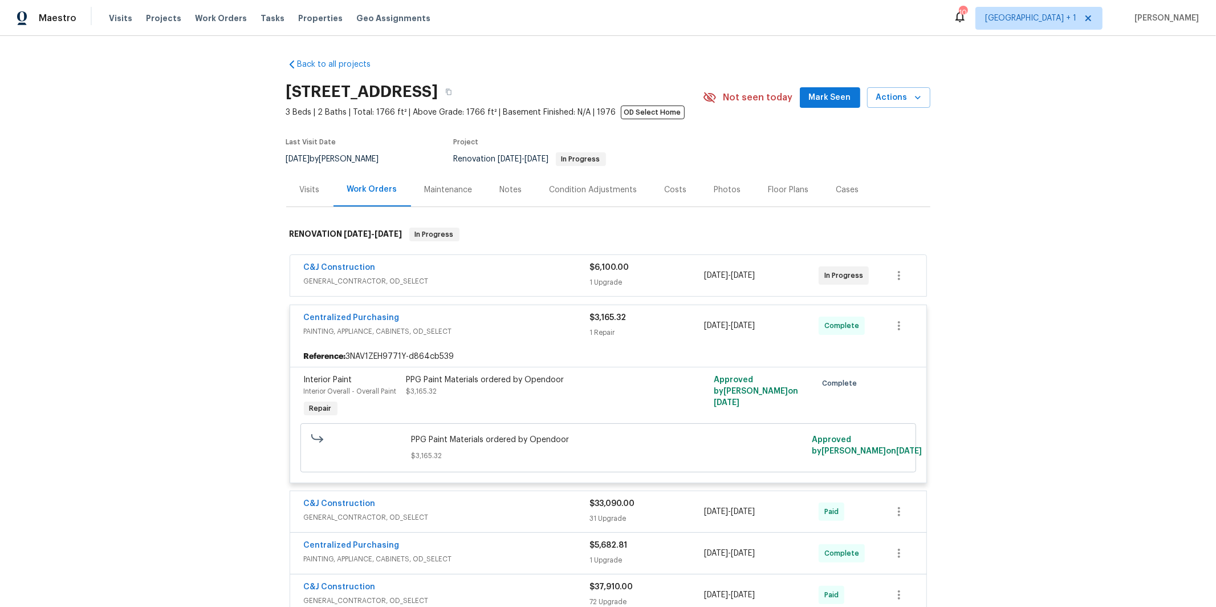
scroll to position [27, 0]
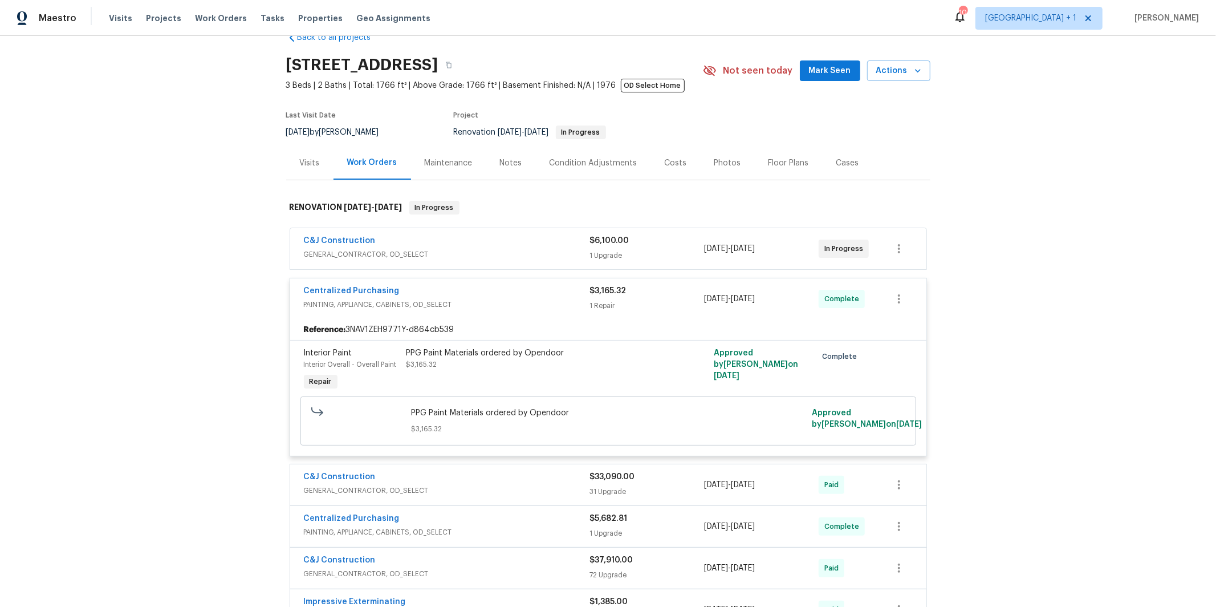
click at [423, 266] on div "C&J Construction GENERAL_CONTRACTOR, OD_SELECT $6,100.00 1 Upgrade 8/14/2025 - …" at bounding box center [608, 248] width 636 height 41
click at [425, 249] on span "GENERAL_CONTRACTOR, OD_SELECT" at bounding box center [447, 254] width 286 height 11
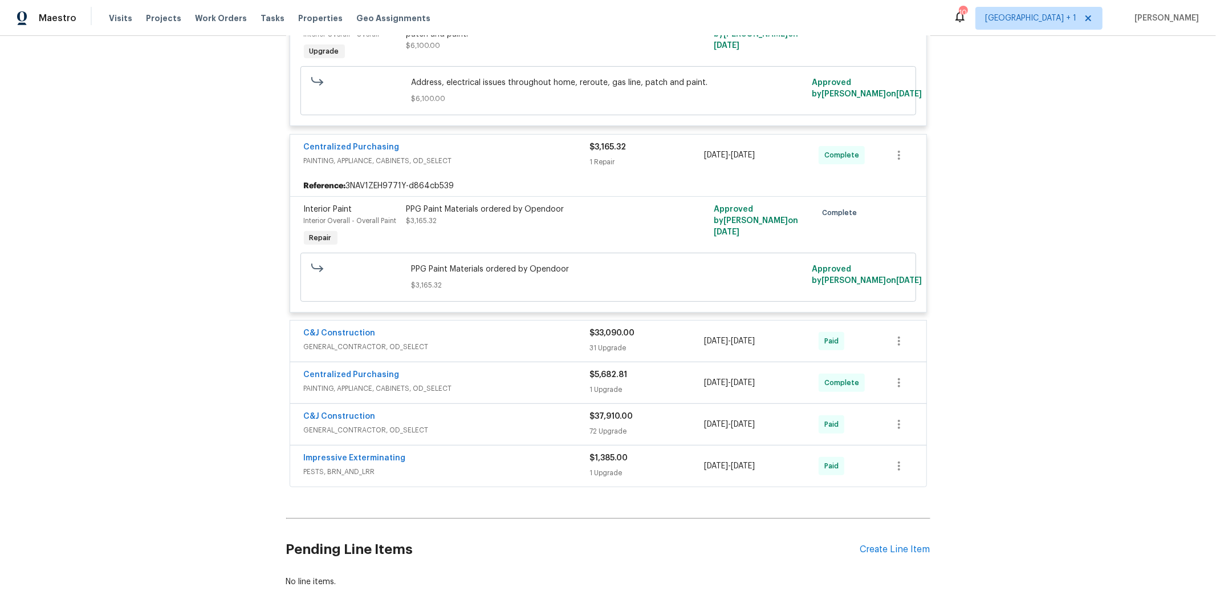
scroll to position [376, 0]
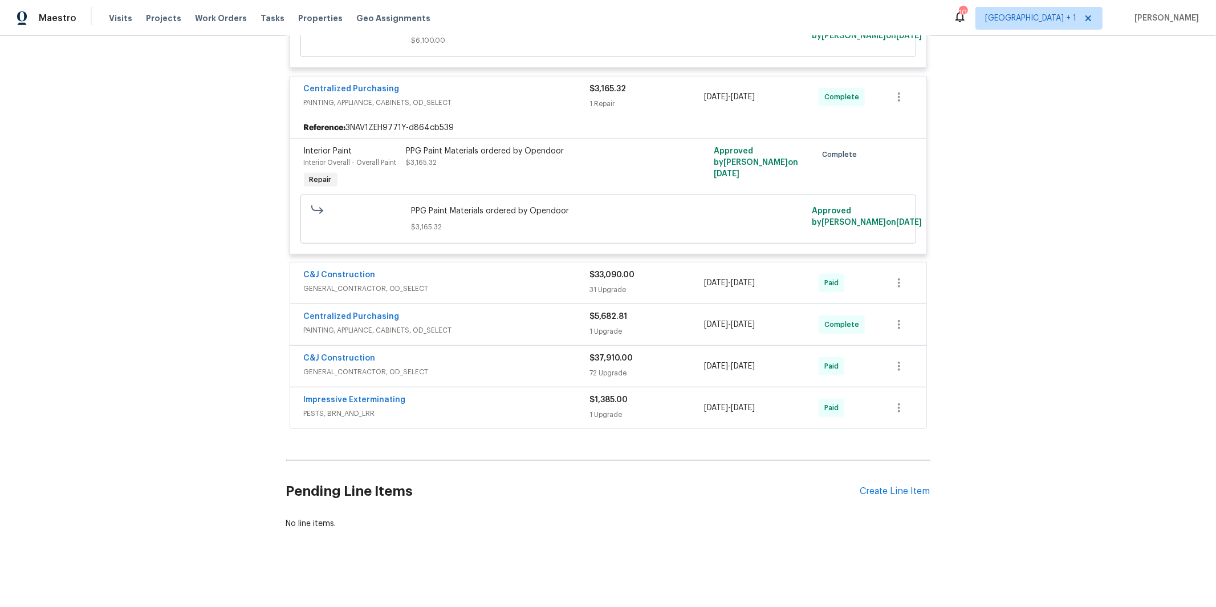
drag, startPoint x: 485, startPoint y: 363, endPoint x: 472, endPoint y: 355, distance: 15.8
click at [485, 363] on div "C&J Construction" at bounding box center [447, 359] width 286 height 14
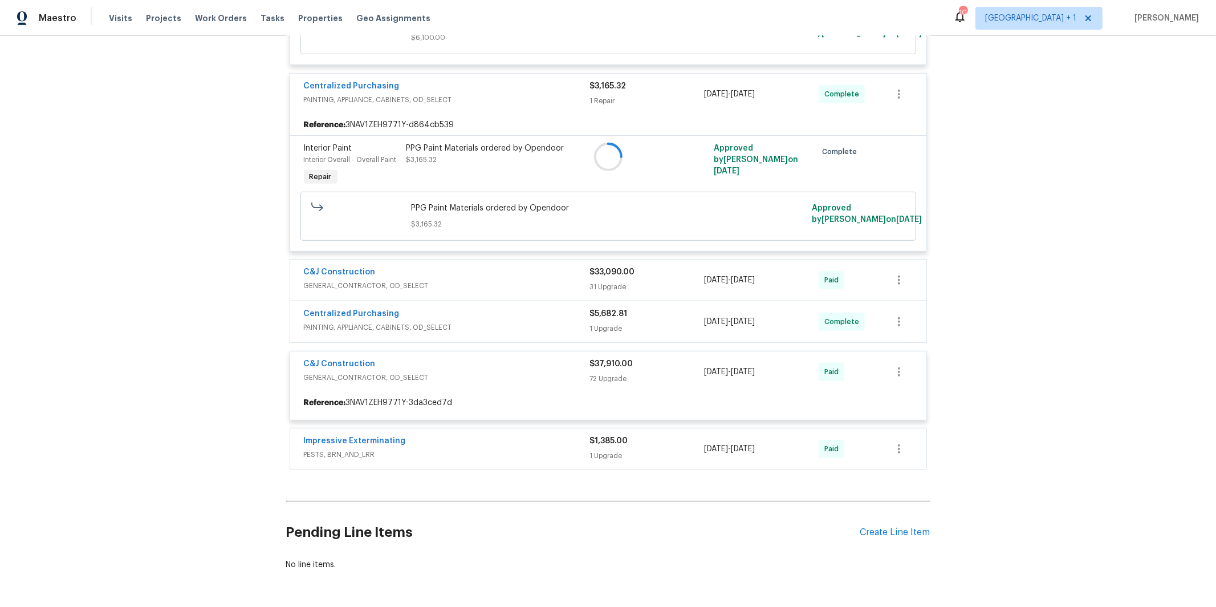
click at [441, 278] on div at bounding box center [608, 157] width 644 height 634
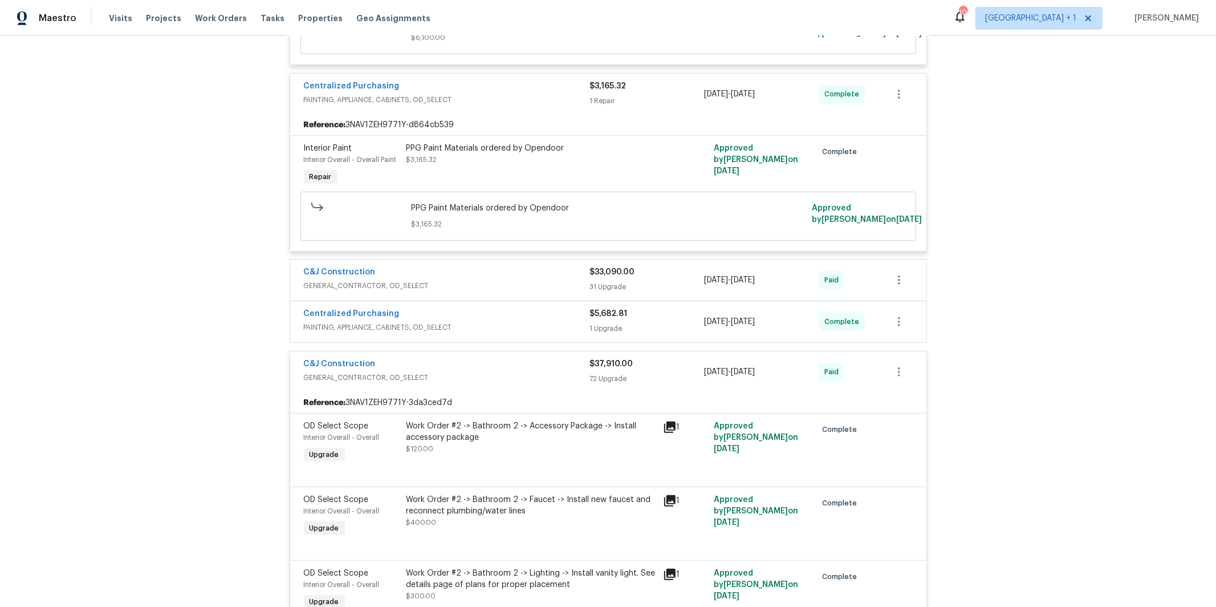
click at [432, 288] on span "GENERAL_CONTRACTOR, OD_SELECT" at bounding box center [447, 285] width 286 height 11
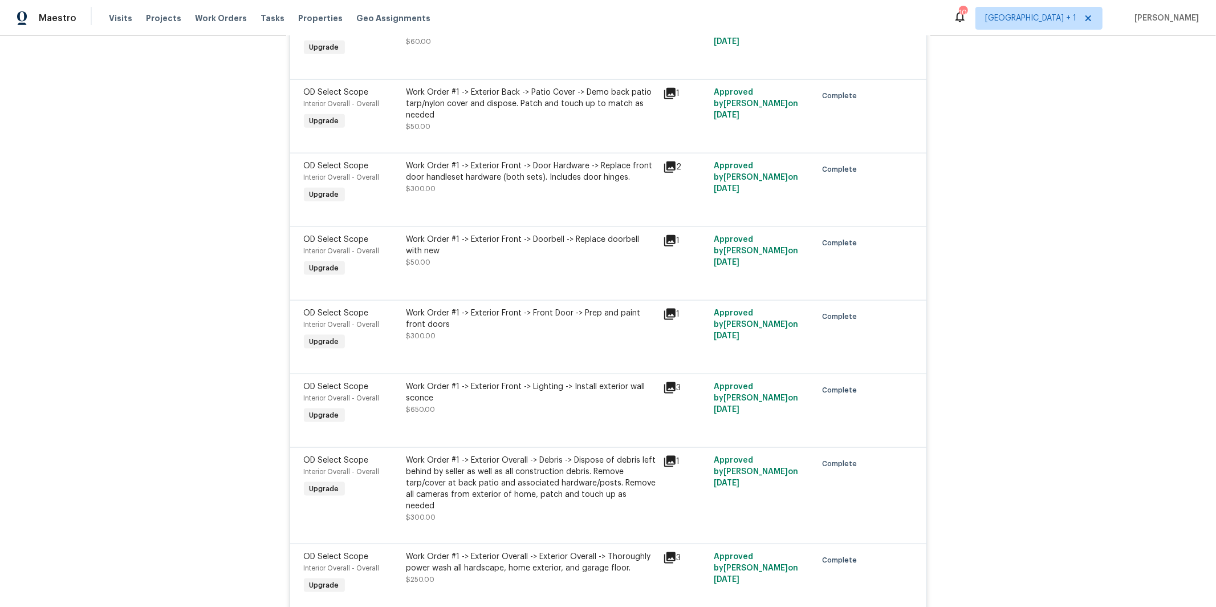
scroll to position [2293, 0]
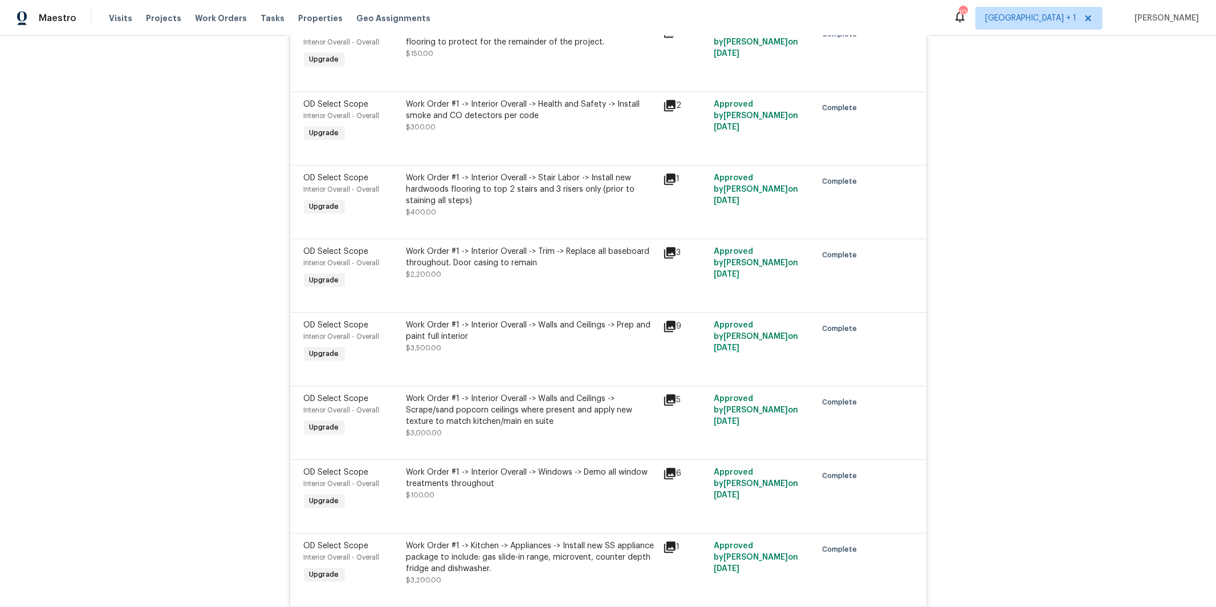
click at [505, 331] on div "Work Order #1 -> Interior Overall -> Walls and Ceilings -> Prep and paint full …" at bounding box center [532, 330] width 250 height 23
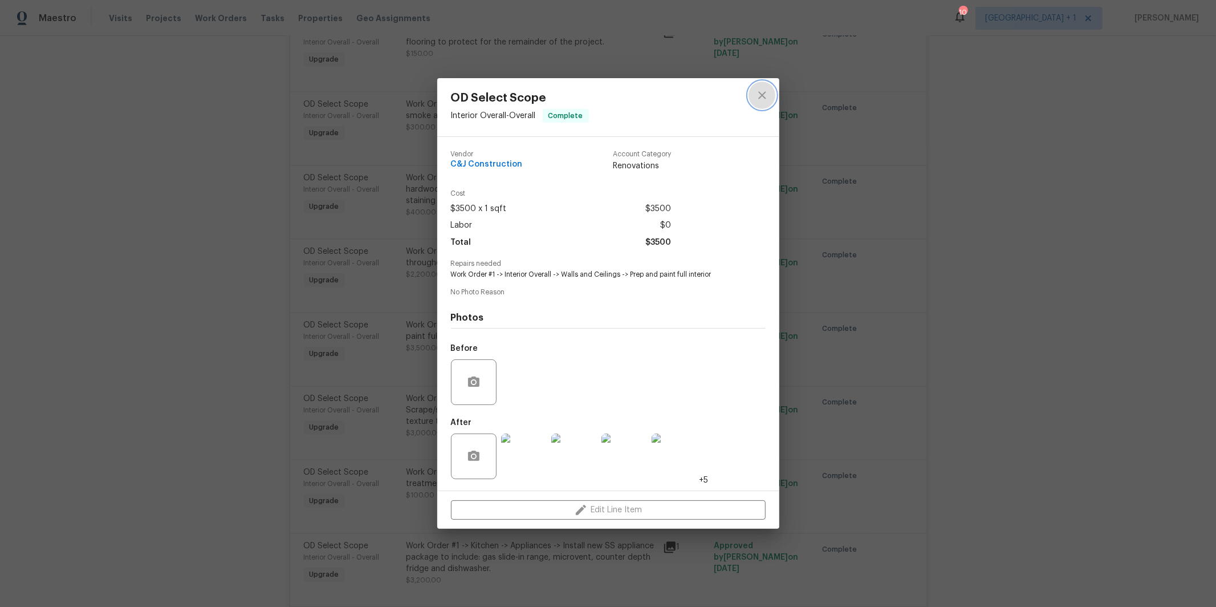
drag, startPoint x: 761, startPoint y: 100, endPoint x: 768, endPoint y: 96, distance: 7.9
click at [761, 100] on icon "close" at bounding box center [763, 95] width 14 height 14
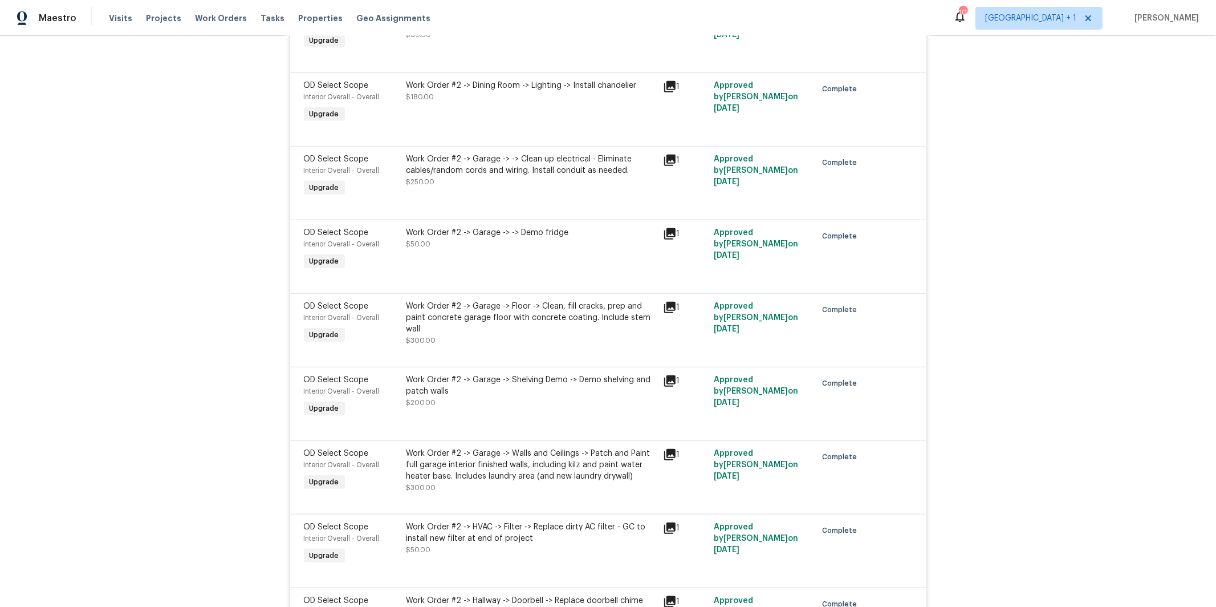
scroll to position [5024, 0]
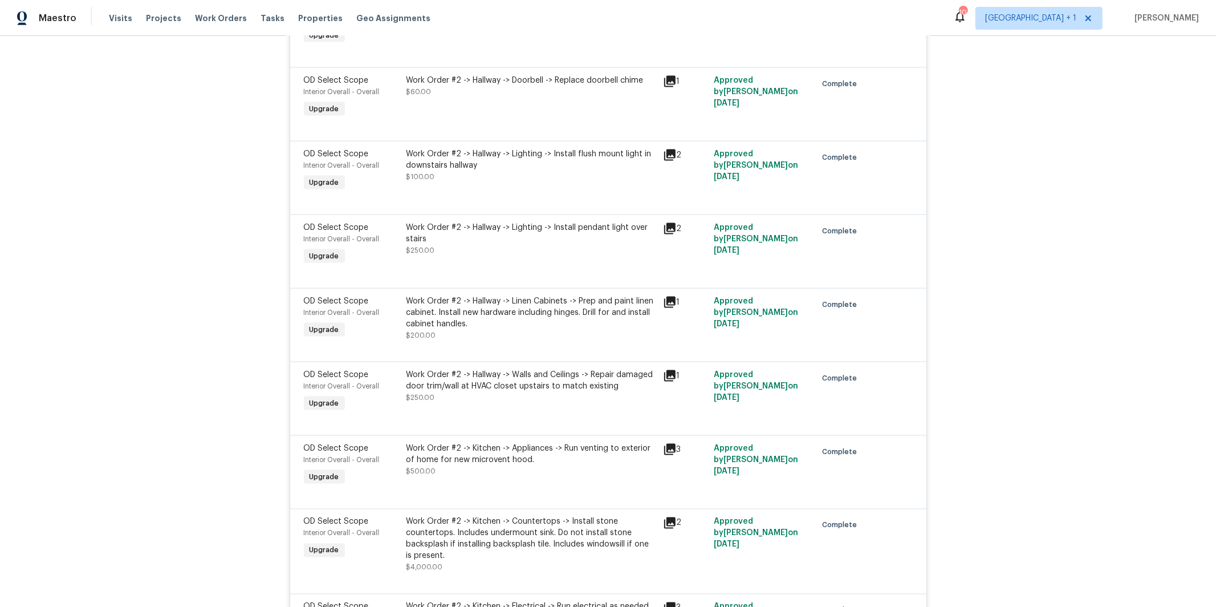
click at [485, 319] on div "Work Order #2 -> Hallway -> Linen Cabinets -> Prep and paint linen cabinet. Ins…" at bounding box center [532, 312] width 250 height 34
